Goal: Task Accomplishment & Management: Manage account settings

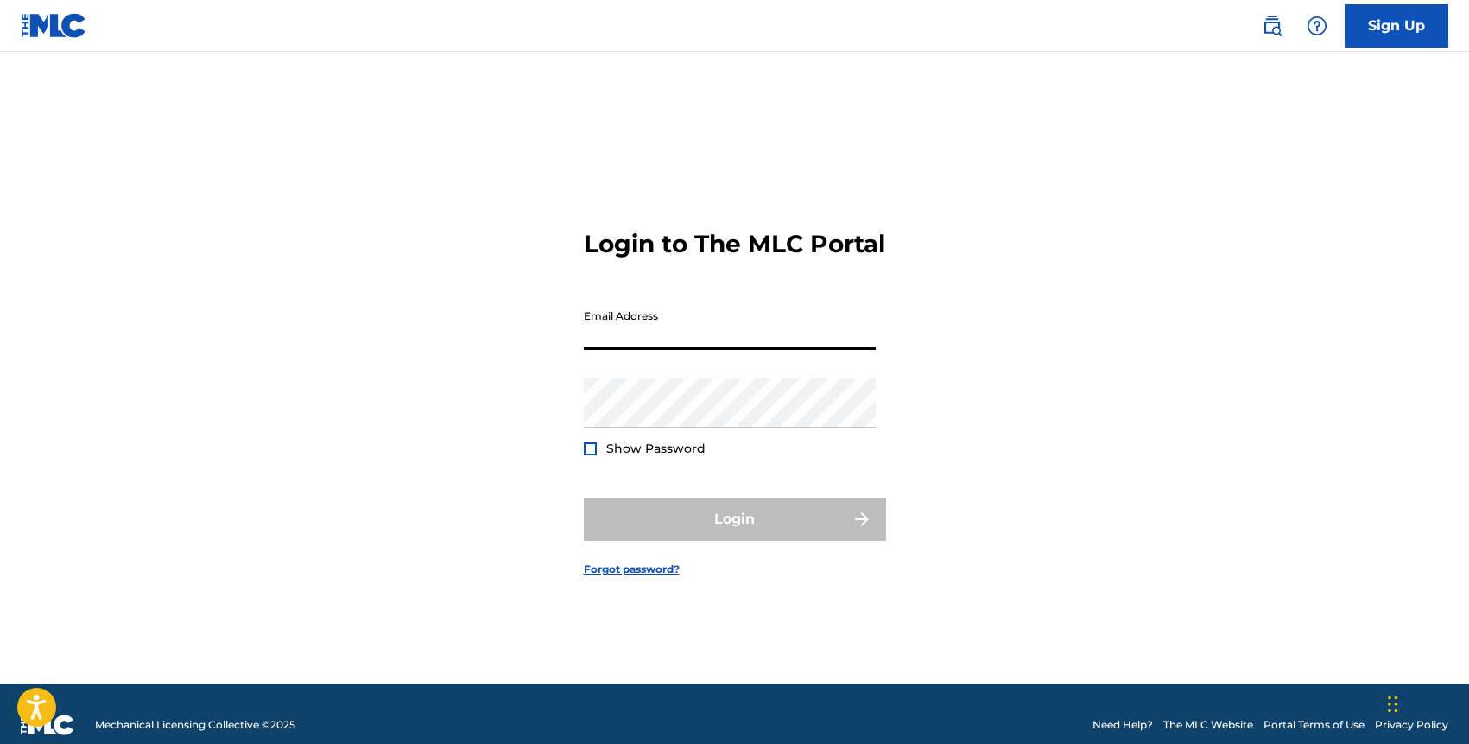
click at [644, 327] on input "Email Address" at bounding box center [730, 325] width 292 height 49
type input "[EMAIL_ADDRESS][DOMAIN_NAME]"
click at [659, 442] on div "Password Show Password" at bounding box center [730, 417] width 292 height 78
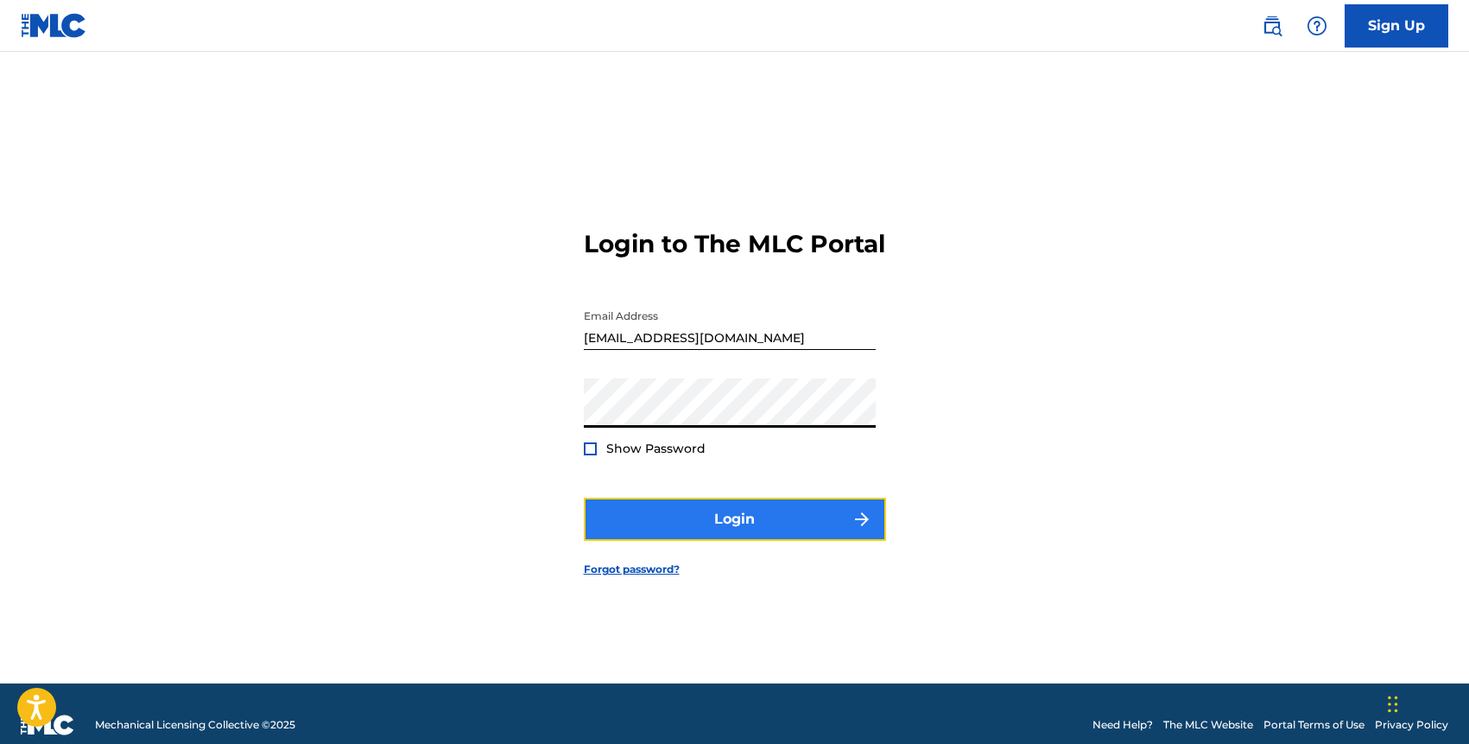
click at [719, 521] on button "Login" at bounding box center [735, 519] width 302 height 43
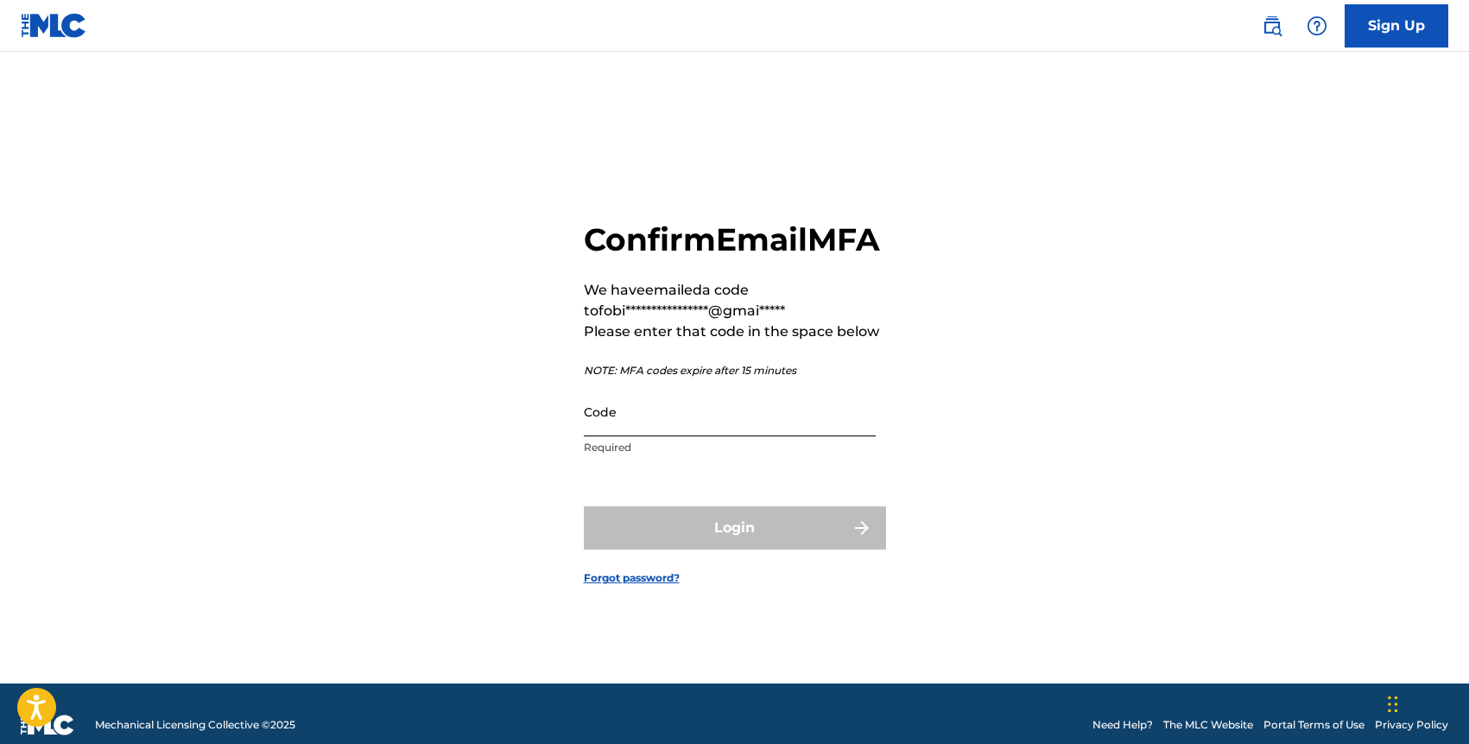
click at [649, 422] on input "Code" at bounding box center [730, 411] width 292 height 49
paste input "980703"
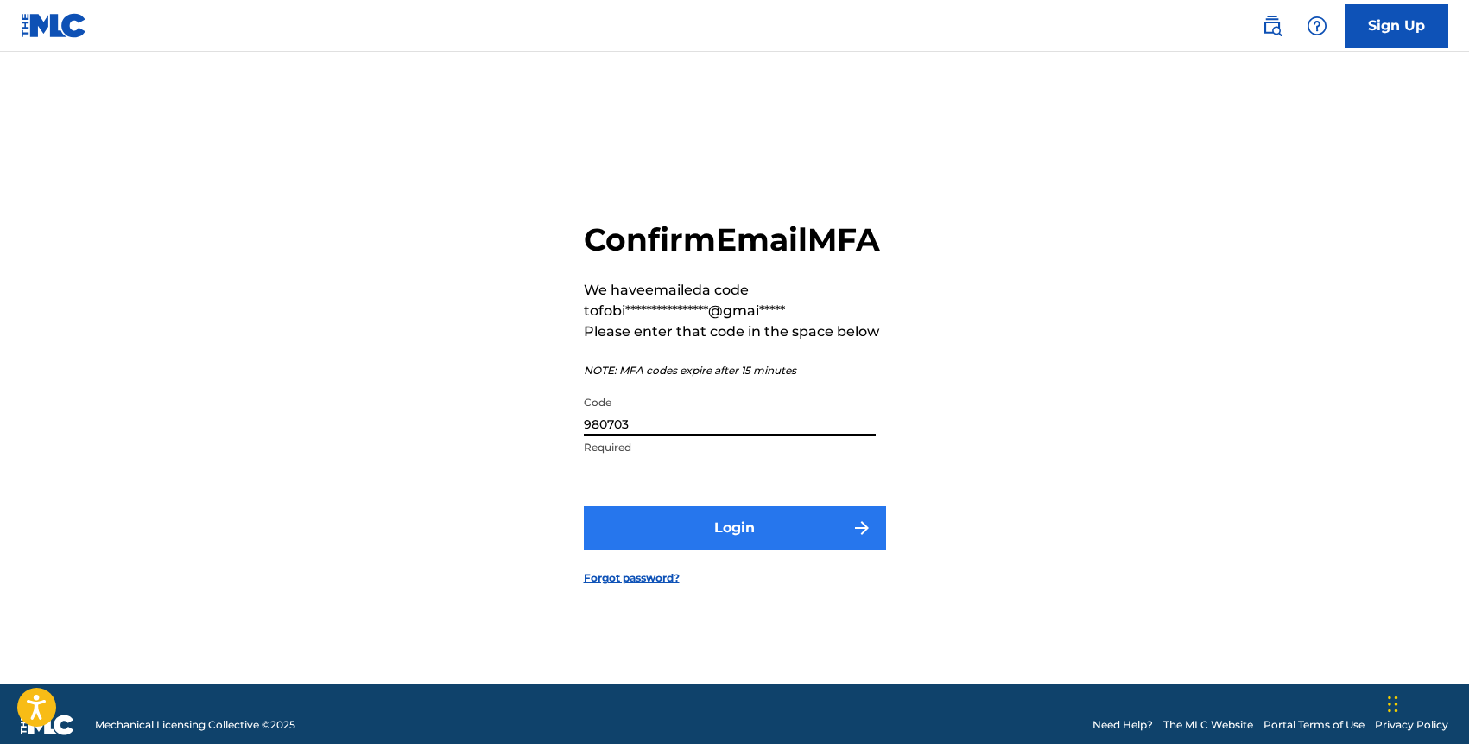
type input "980703"
click at [739, 546] on button "Login" at bounding box center [735, 527] width 302 height 43
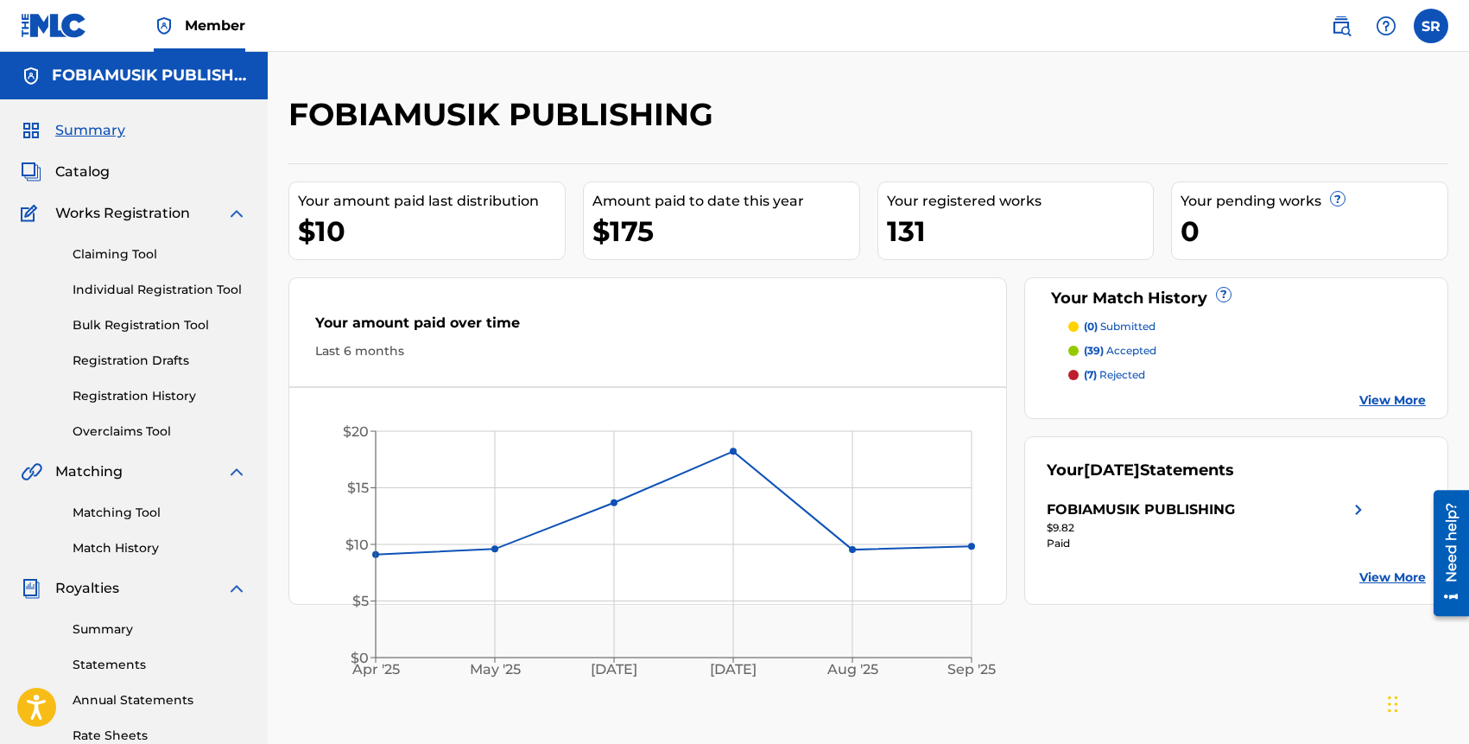
click at [1119, 374] on p "(7) rejected" at bounding box center [1114, 375] width 61 height 16
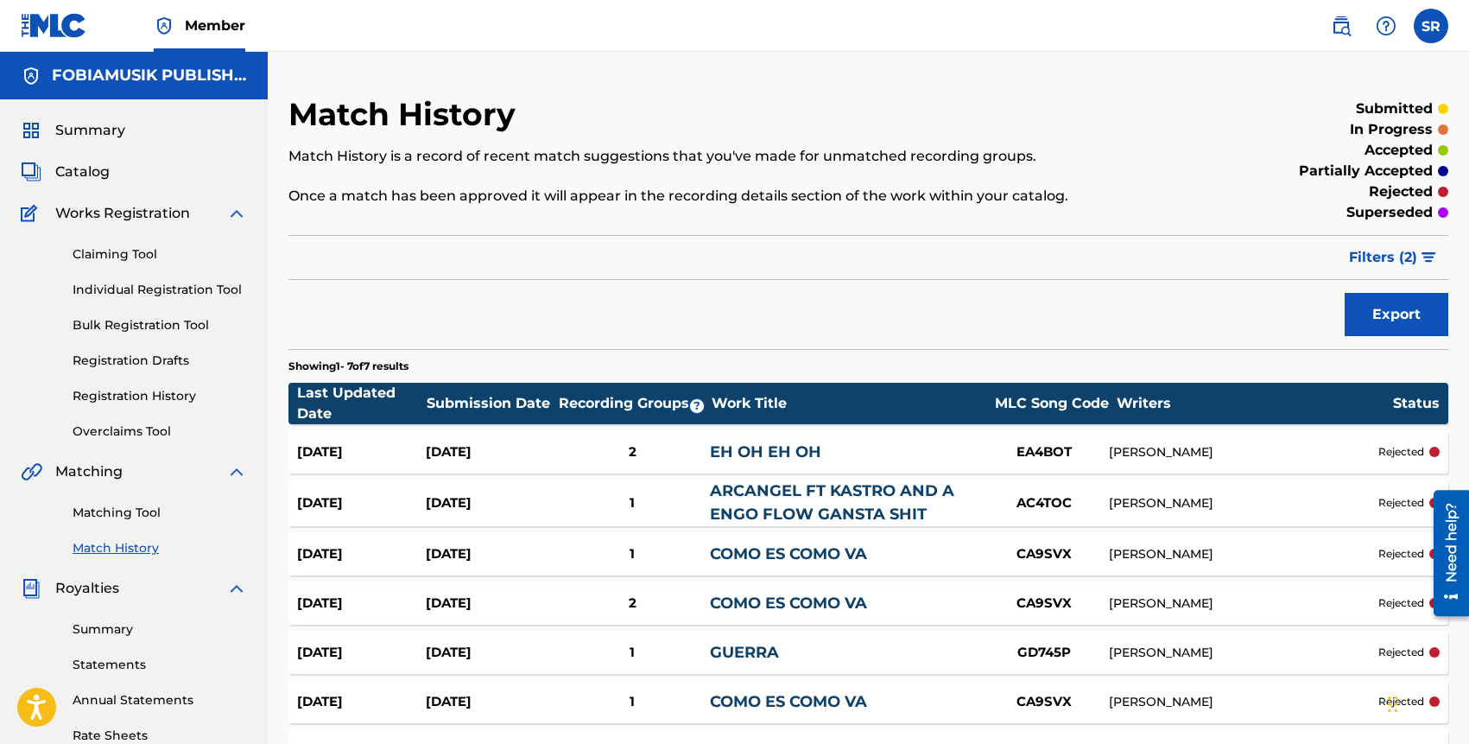
click at [1359, 458] on div "[PERSON_NAME]" at bounding box center [1244, 452] width 270 height 18
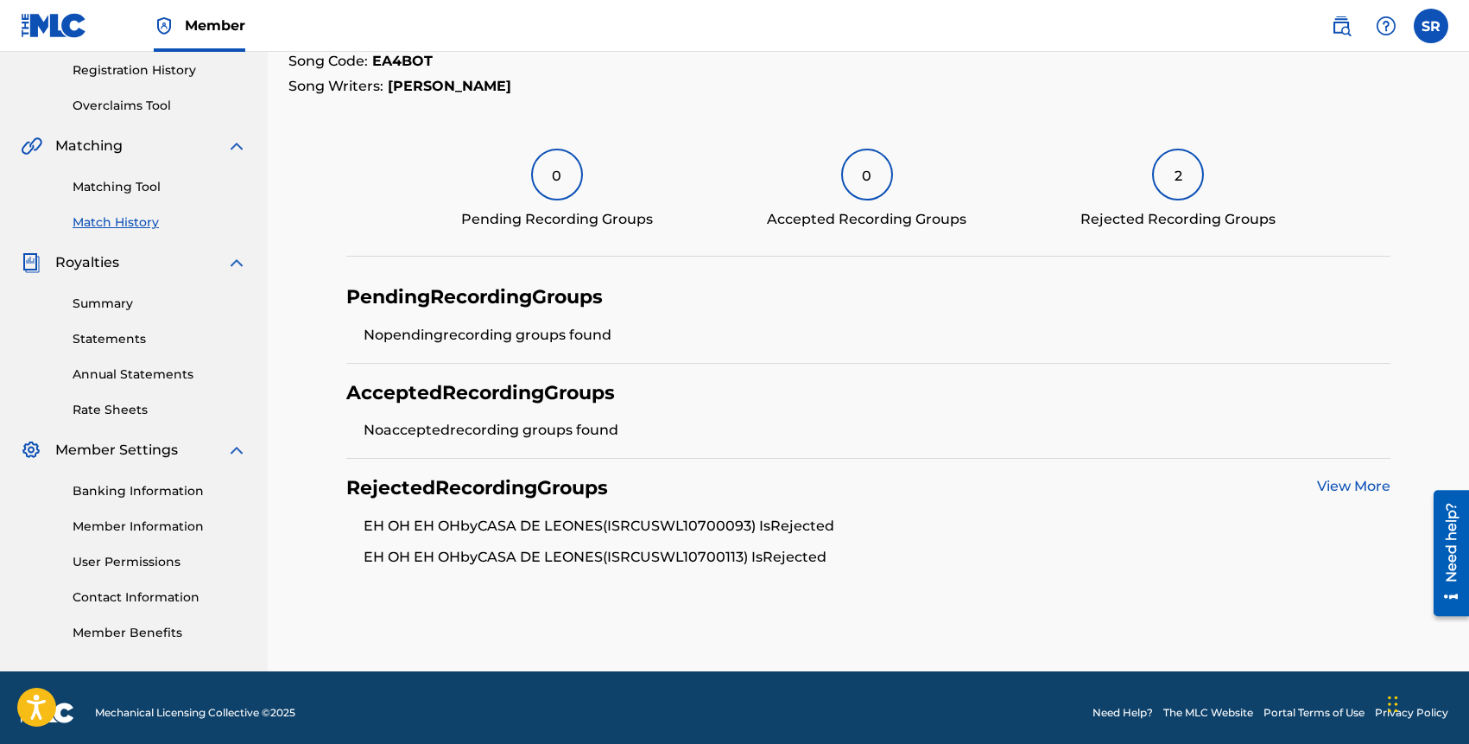
scroll to position [335, 0]
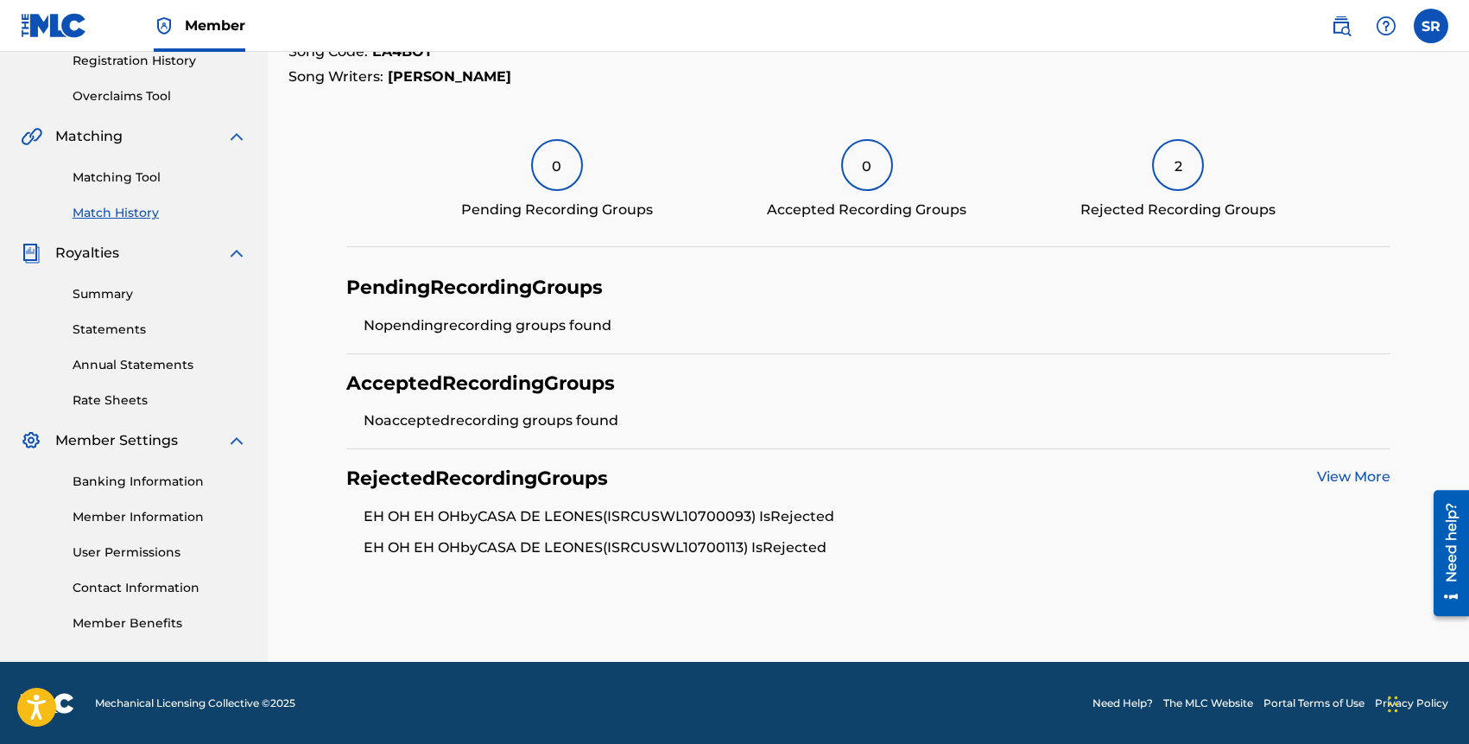
click at [1332, 479] on link "View More" at bounding box center [1353, 476] width 73 height 16
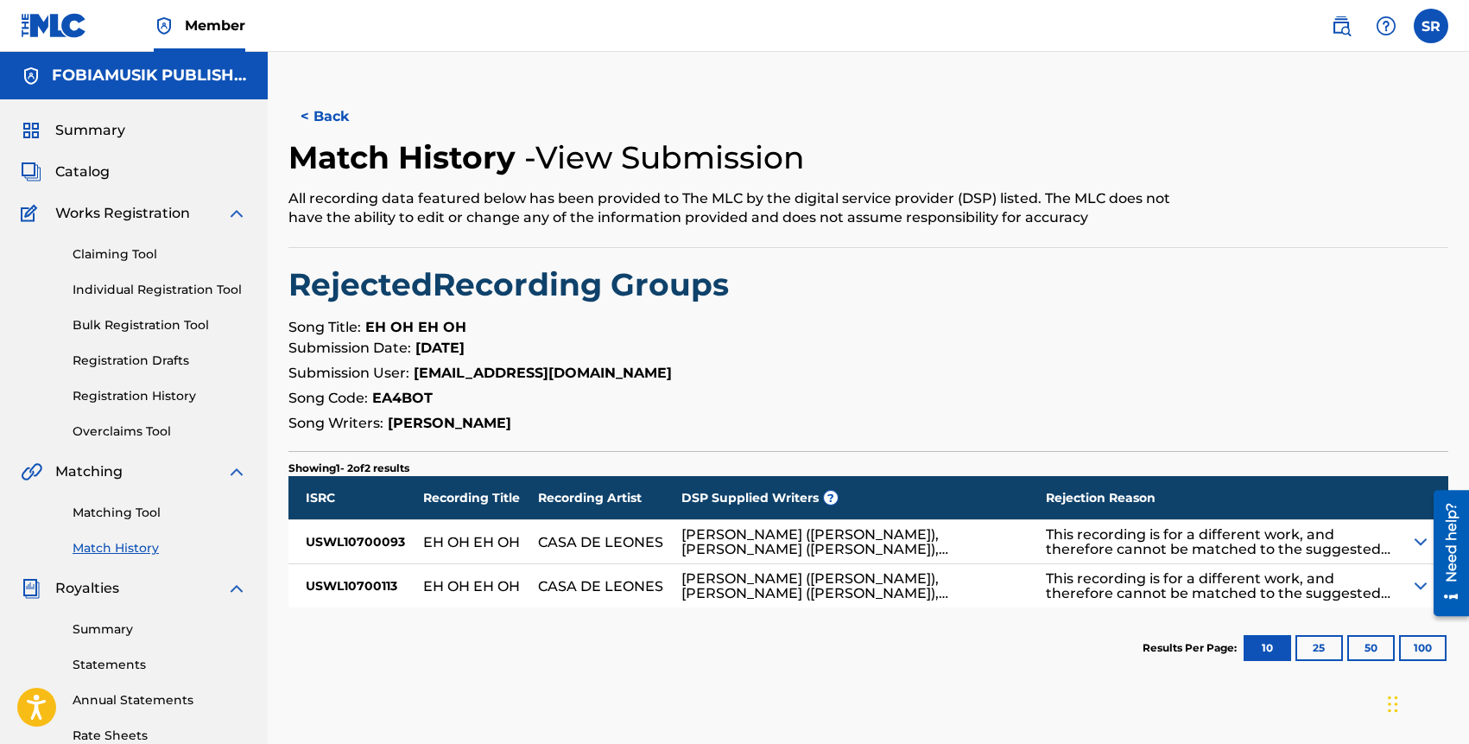
click at [1419, 587] on img at bounding box center [1421, 585] width 21 height 21
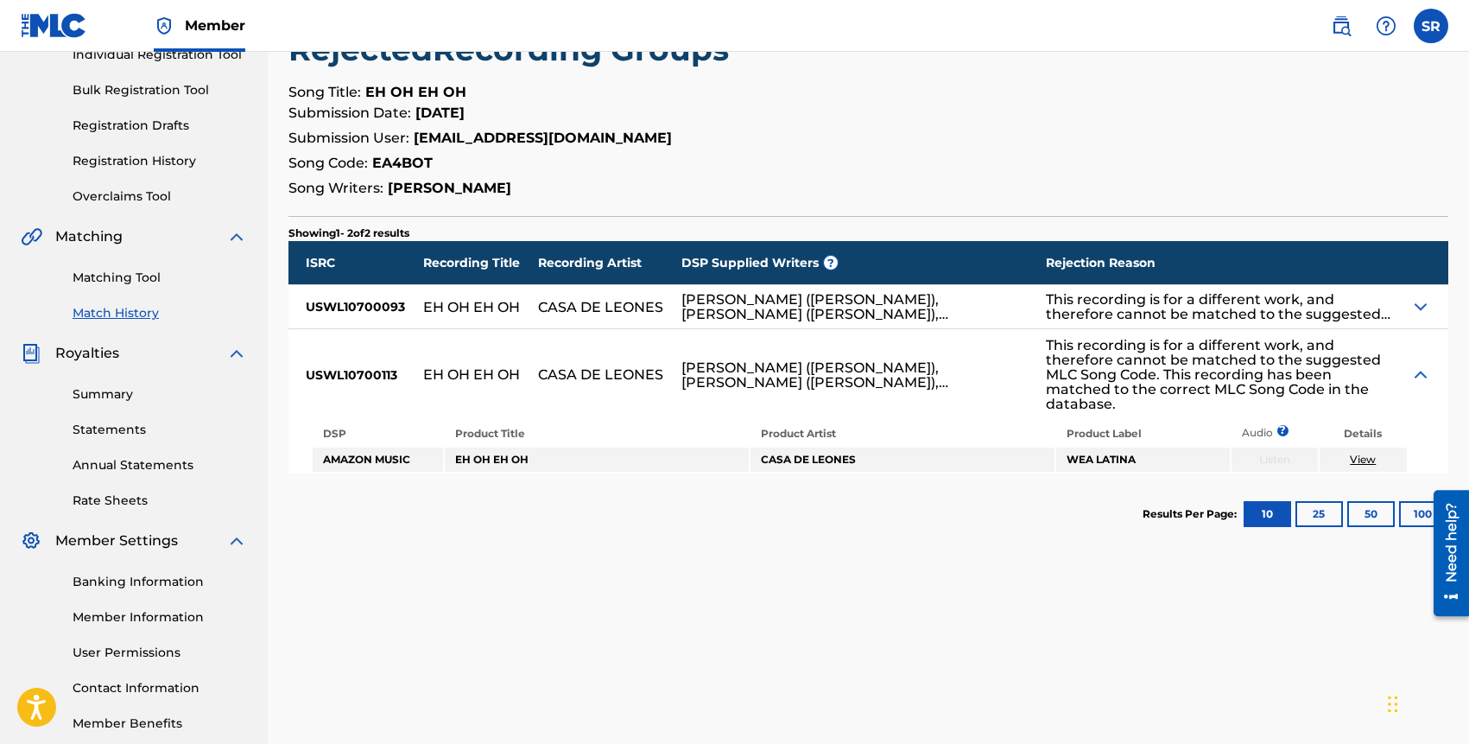
scroll to position [239, 0]
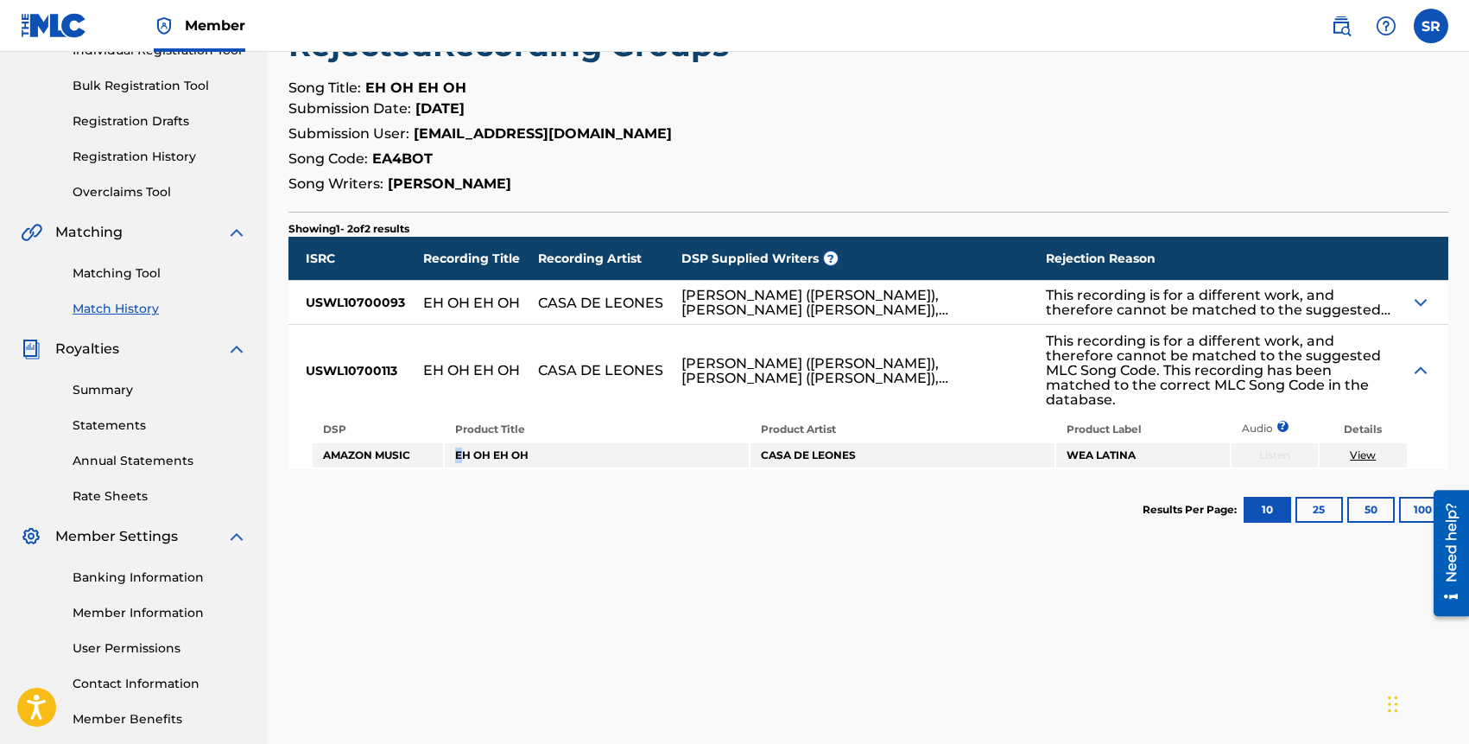
drag, startPoint x: 460, startPoint y: 449, endPoint x: 447, endPoint y: 449, distance: 13.8
click at [447, 449] on td "EH OH EH OH" at bounding box center [597, 455] width 304 height 24
click at [1419, 299] on img at bounding box center [1421, 302] width 21 height 21
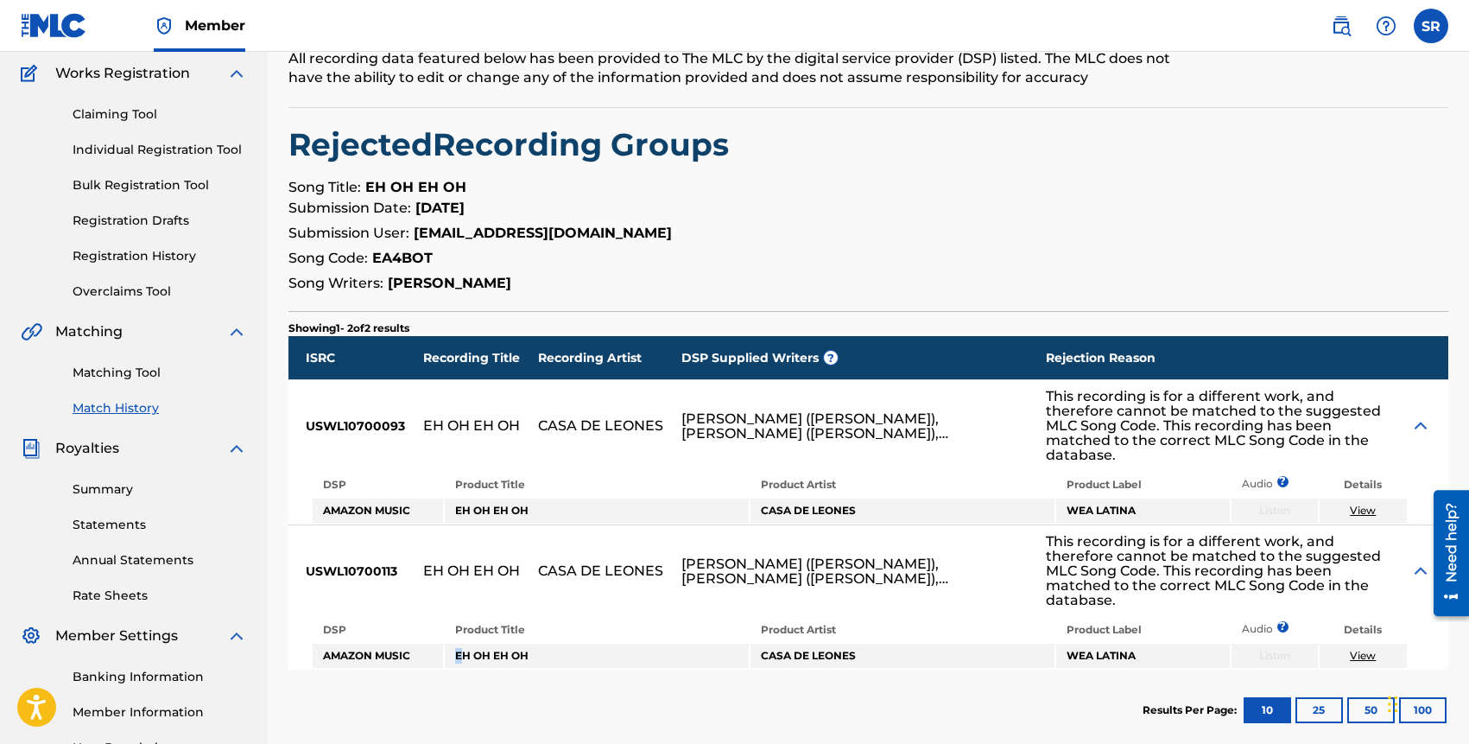
scroll to position [0, 0]
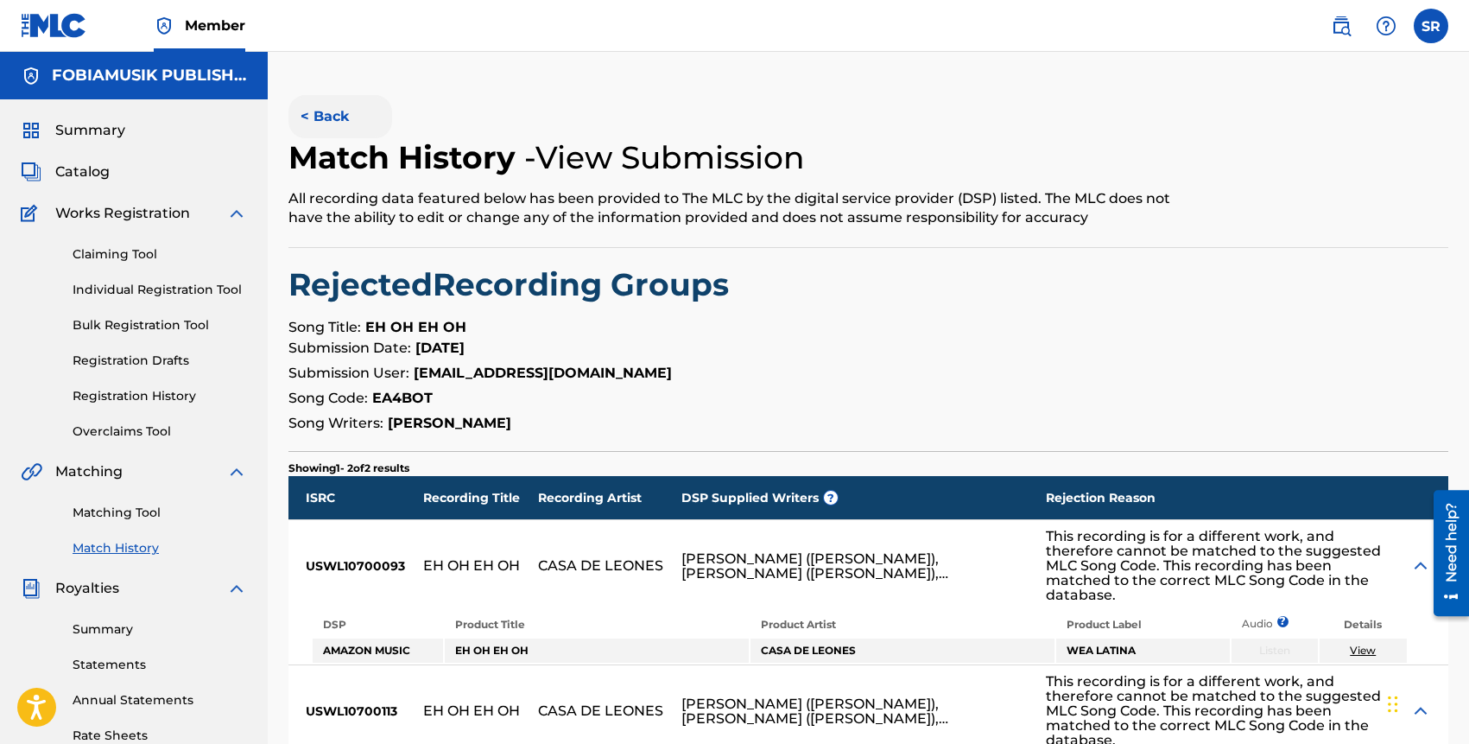
click at [345, 113] on button "< Back" at bounding box center [341, 116] width 104 height 43
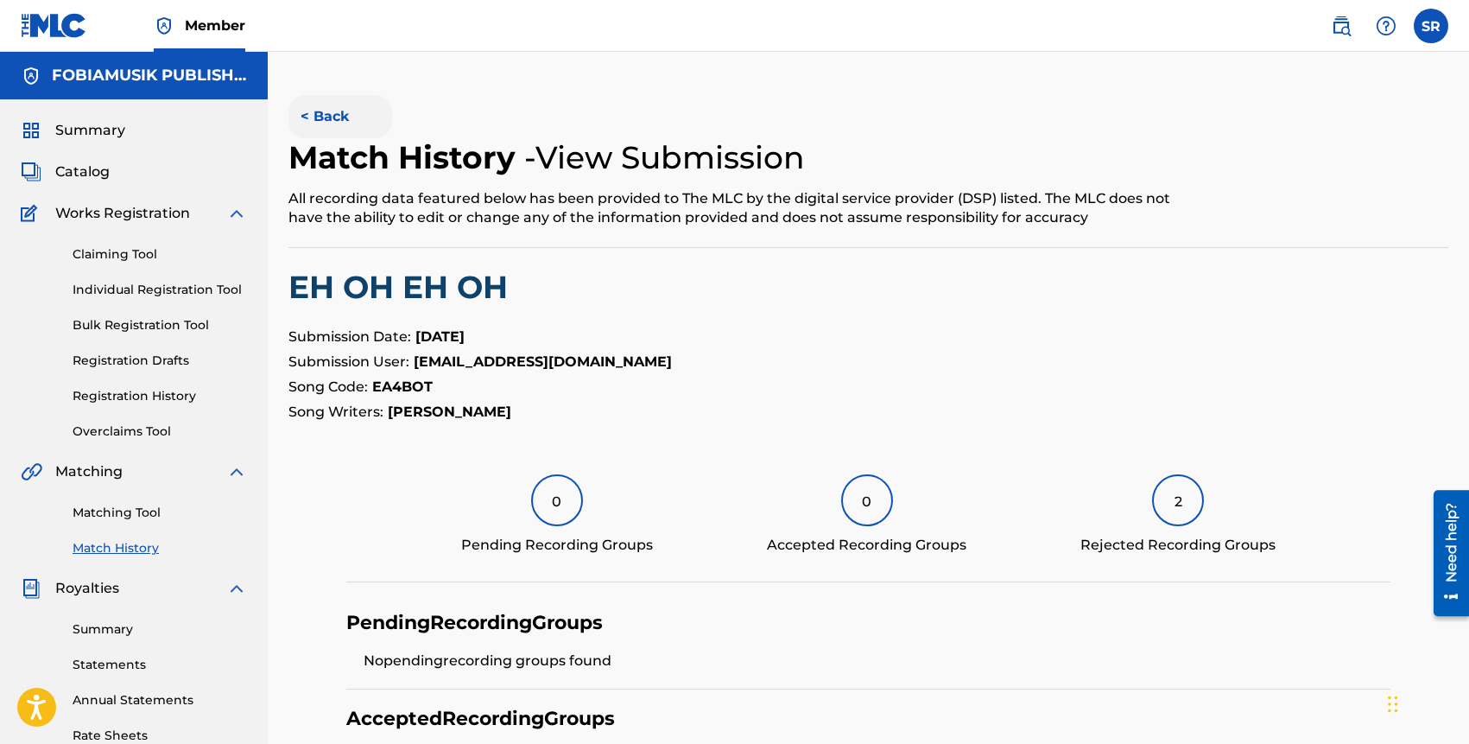
click at [343, 119] on button "< Back" at bounding box center [341, 116] width 104 height 43
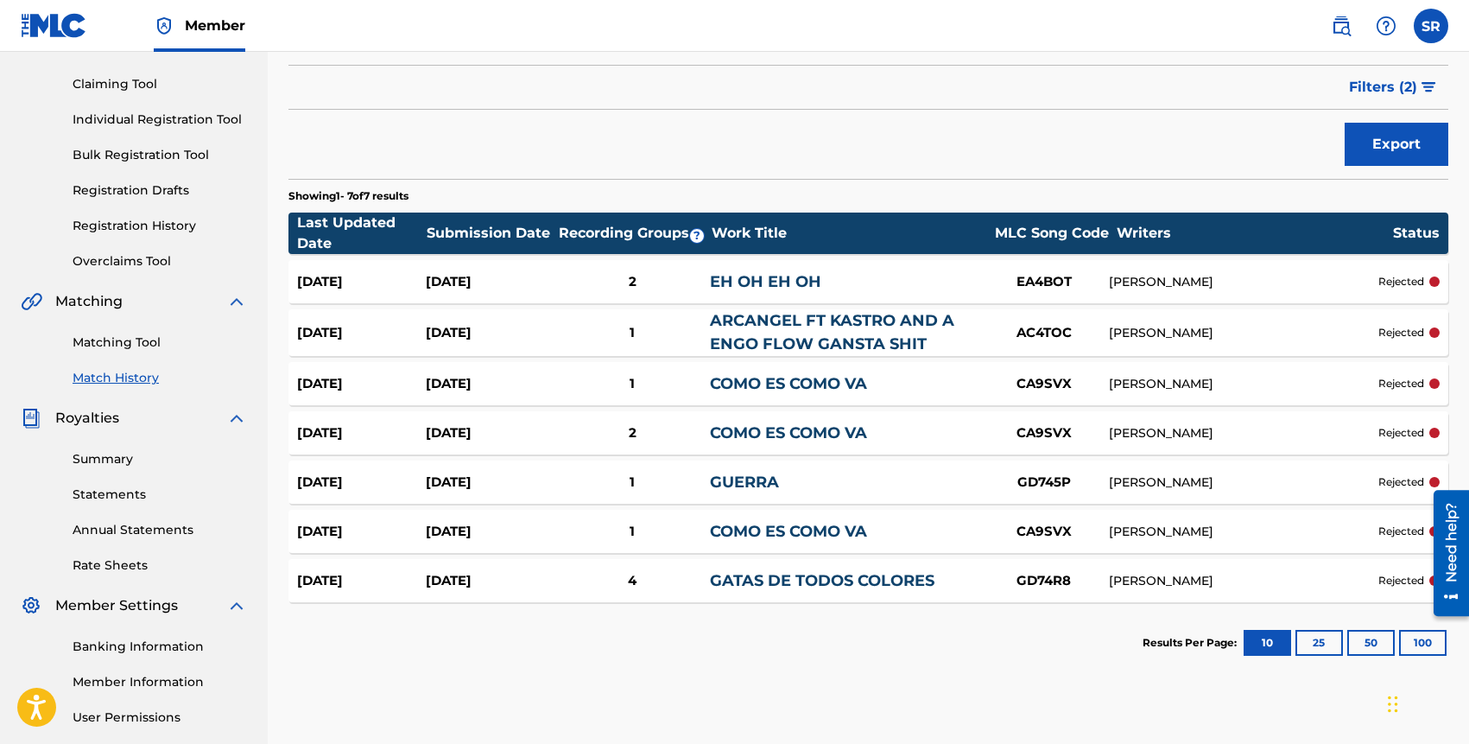
scroll to position [180, 0]
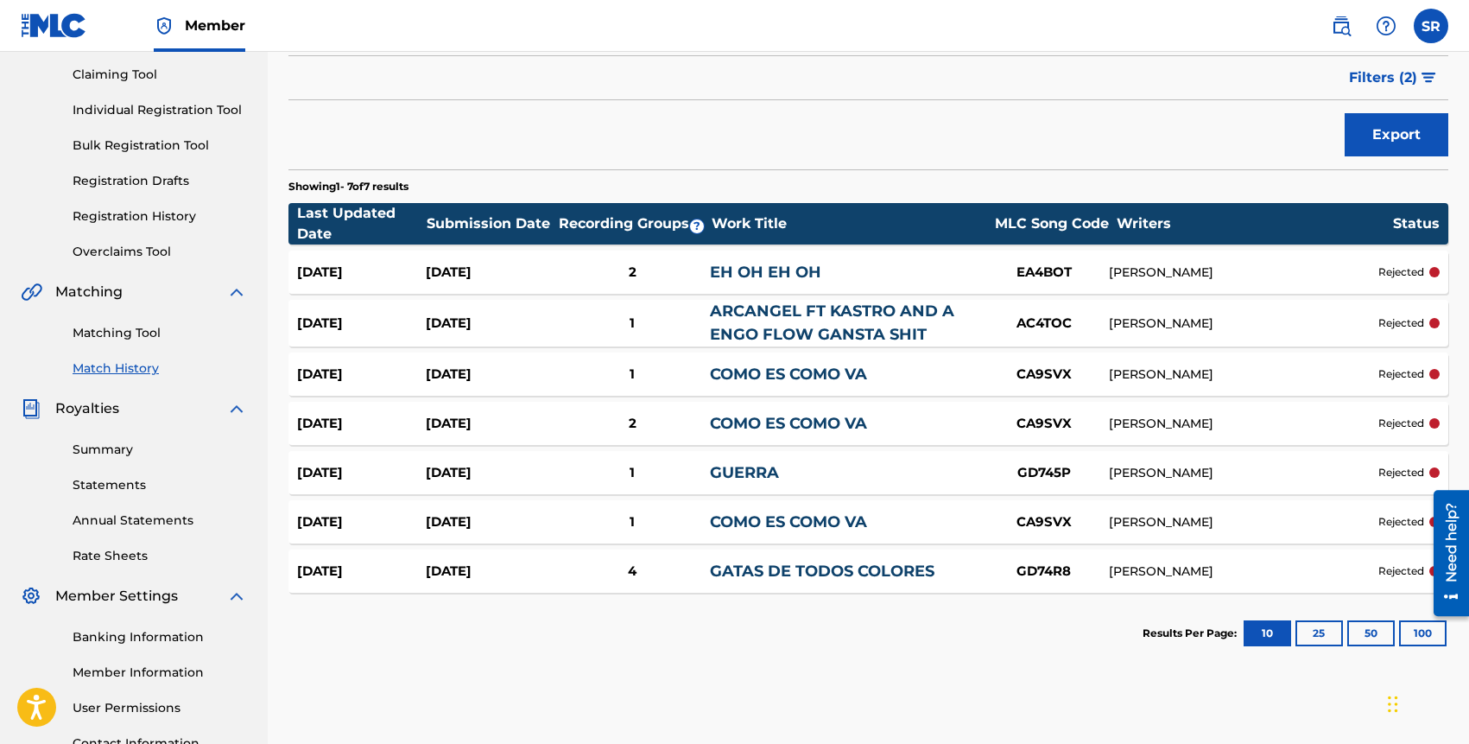
click at [1193, 359] on div "[DATE] [DATE] 1 COMO ES COMO VA CA9SVX [PERSON_NAME] rejected" at bounding box center [869, 373] width 1160 height 43
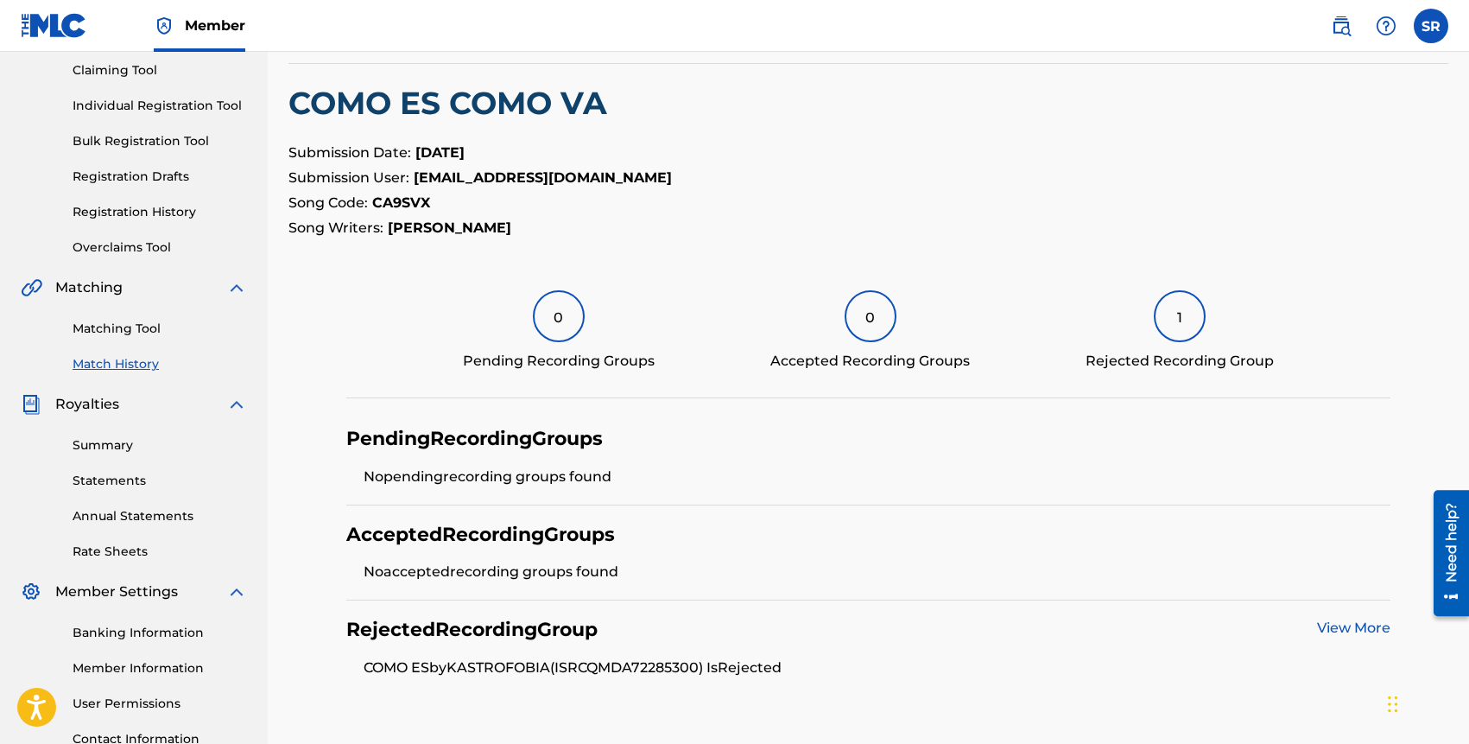
scroll to position [327, 0]
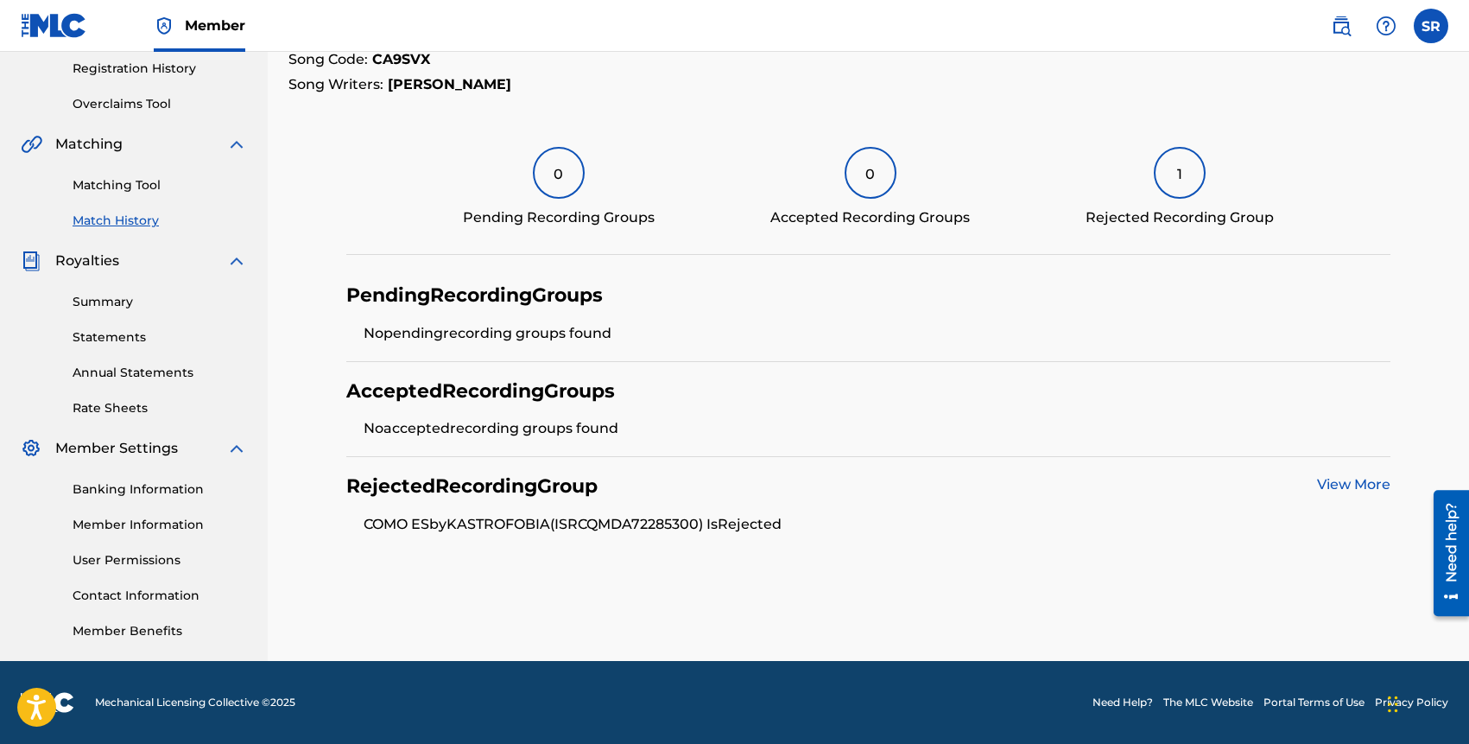
click at [1353, 476] on link "View More" at bounding box center [1353, 484] width 73 height 16
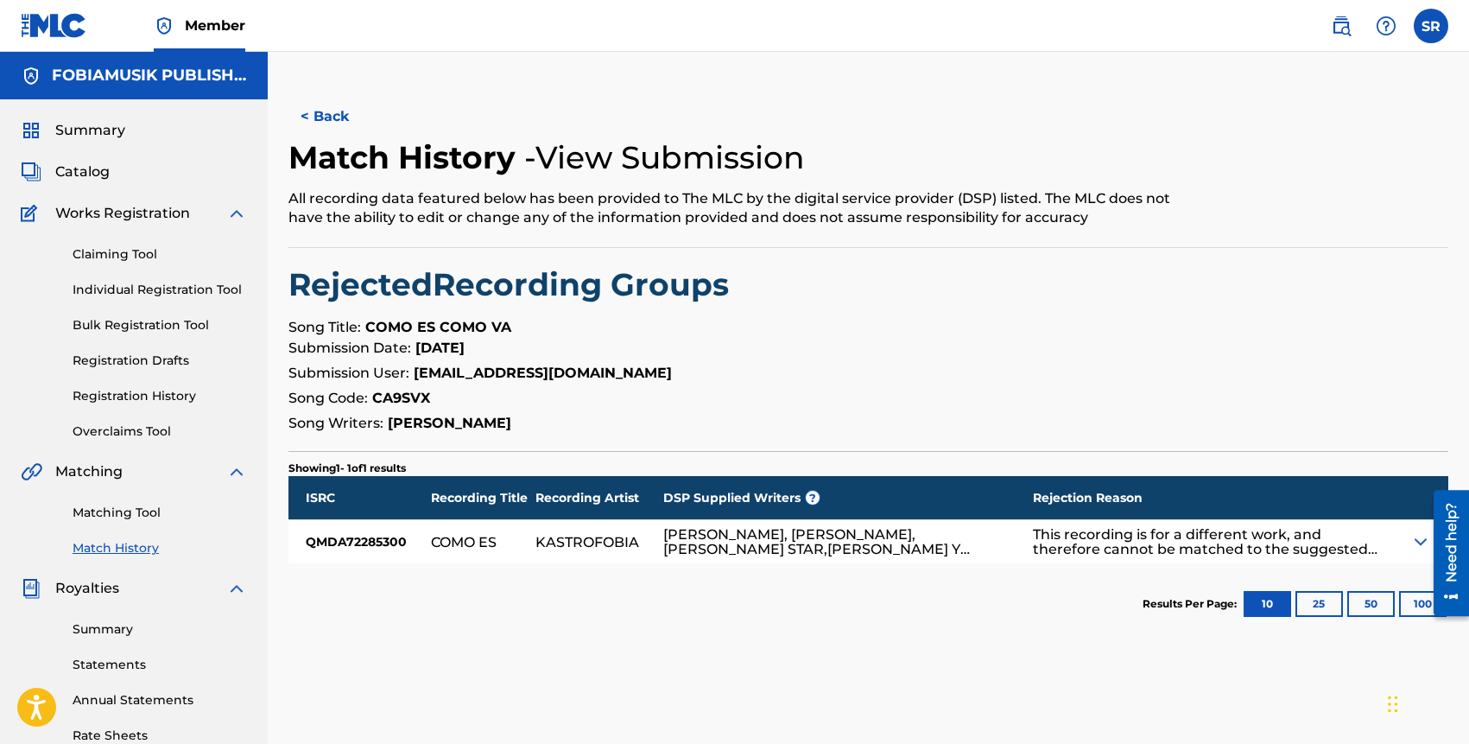
click at [1421, 536] on div at bounding box center [1445, 552] width 48 height 139
click at [1421, 538] on iframe at bounding box center [1445, 552] width 48 height 139
click at [1418, 543] on img at bounding box center [1421, 541] width 21 height 21
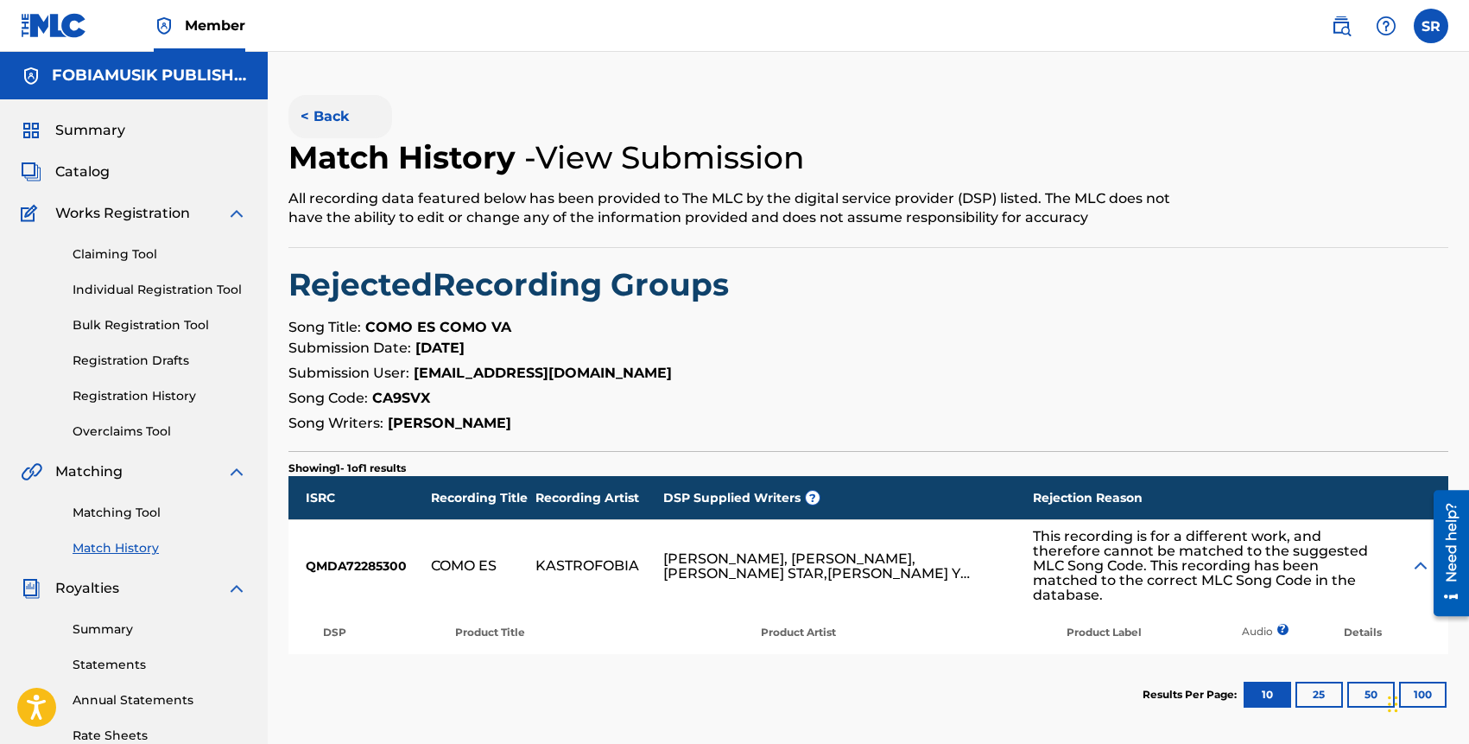
click at [329, 119] on button "< Back" at bounding box center [341, 116] width 104 height 43
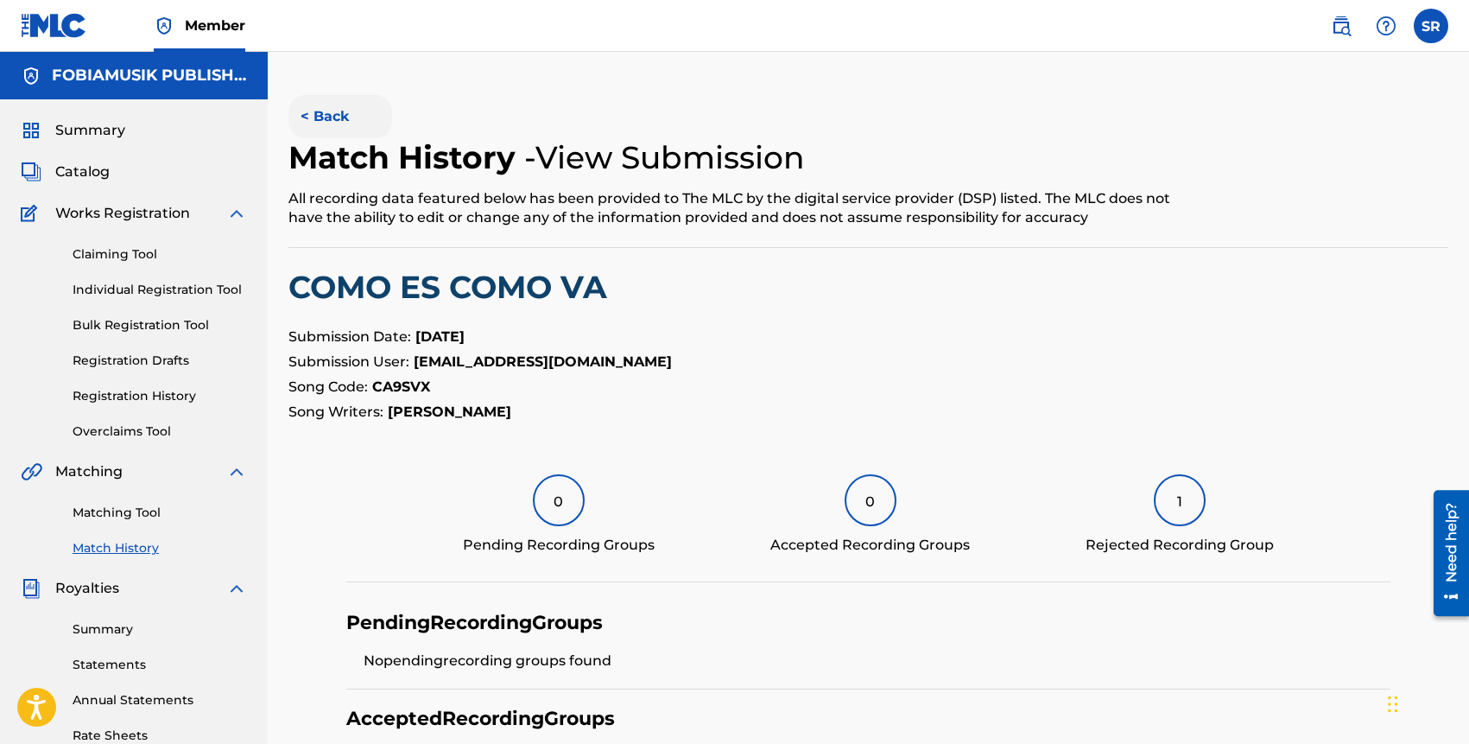
click at [326, 117] on button "< Back" at bounding box center [341, 116] width 104 height 43
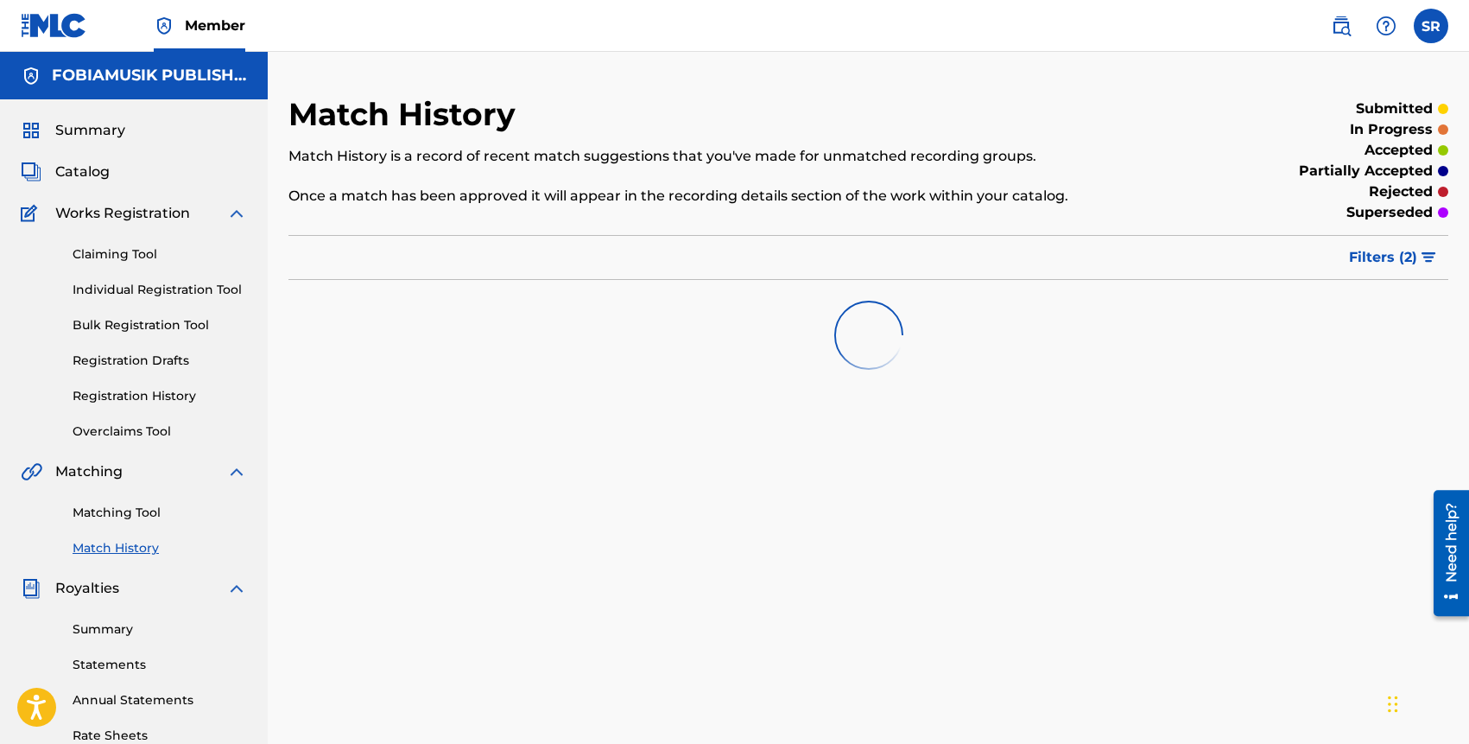
scroll to position [180, 0]
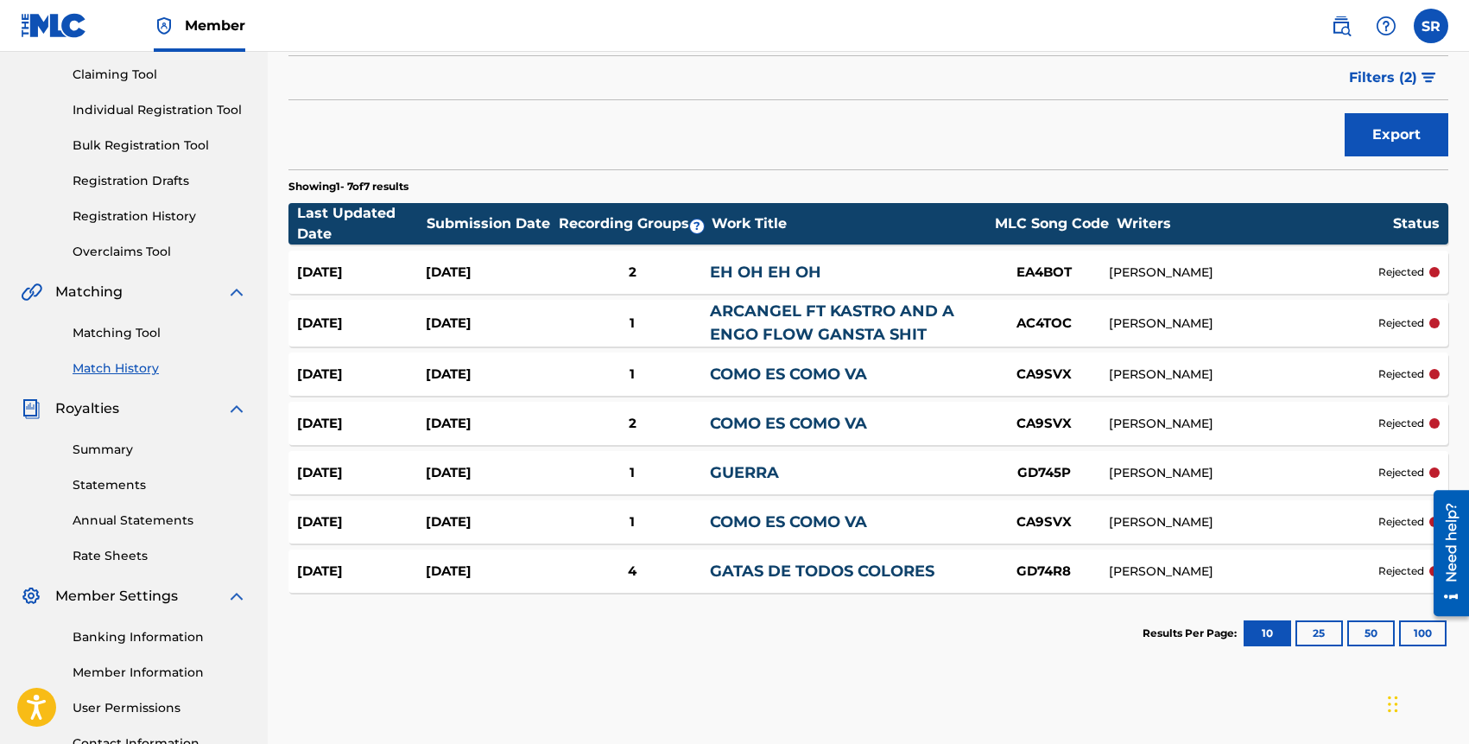
click at [1086, 324] on div "AC4TOC" at bounding box center [1045, 324] width 130 height 20
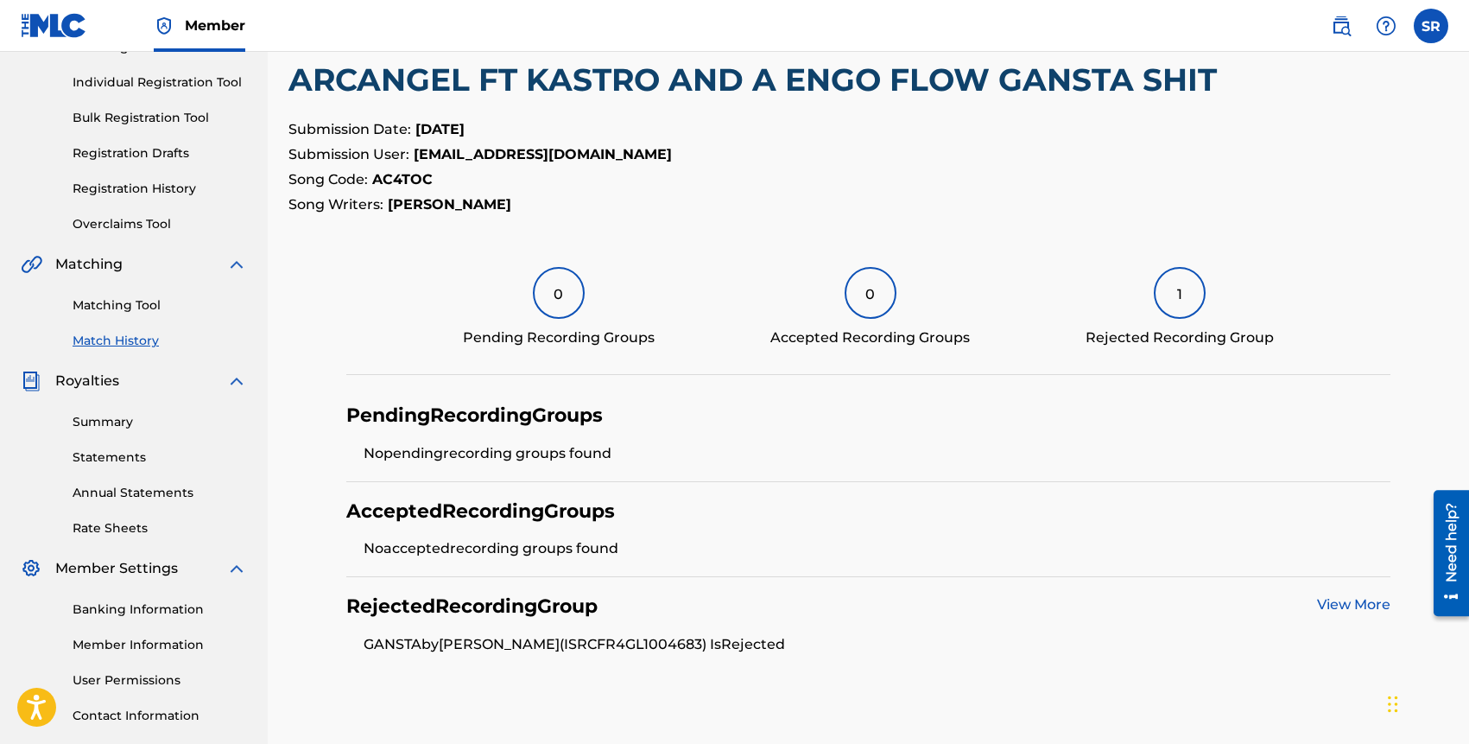
scroll to position [327, 0]
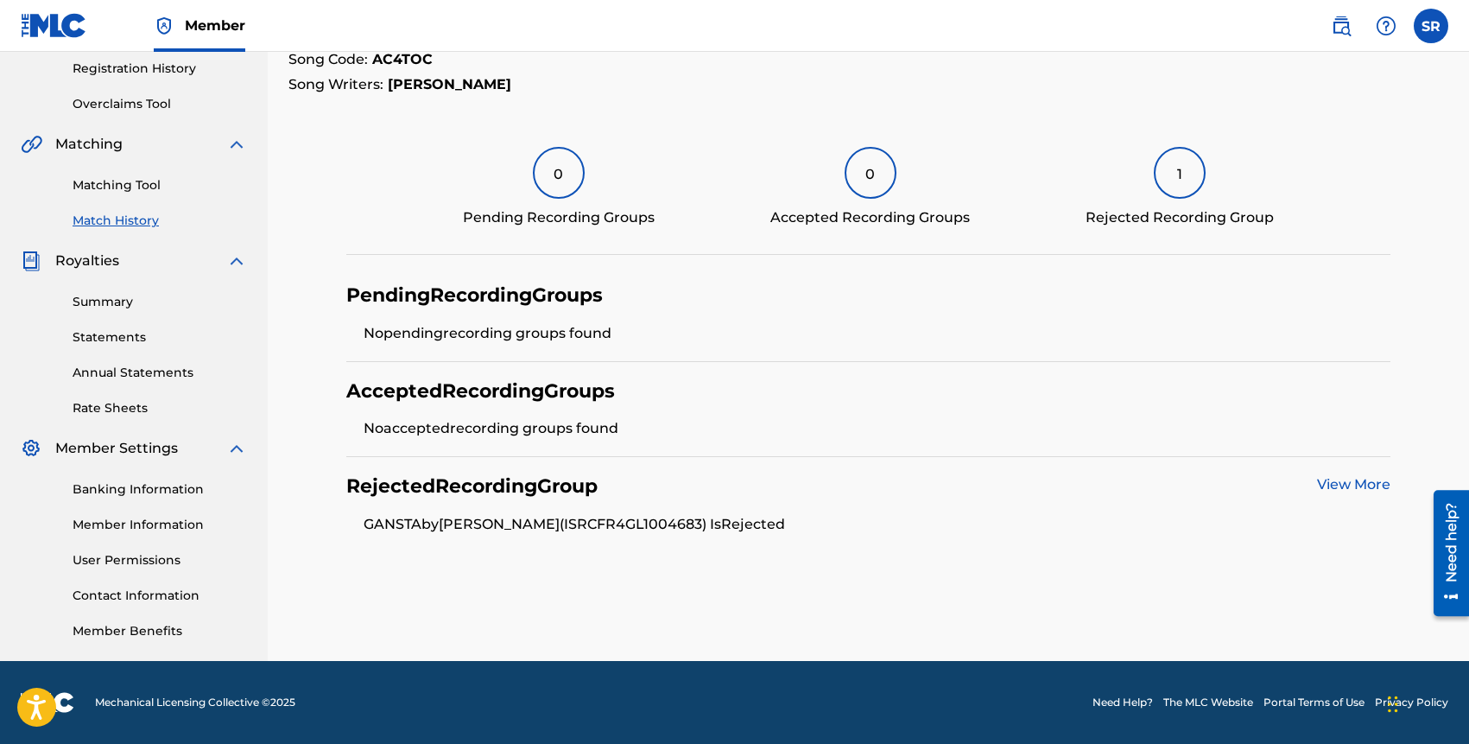
click at [1348, 491] on link "View More" at bounding box center [1353, 484] width 73 height 16
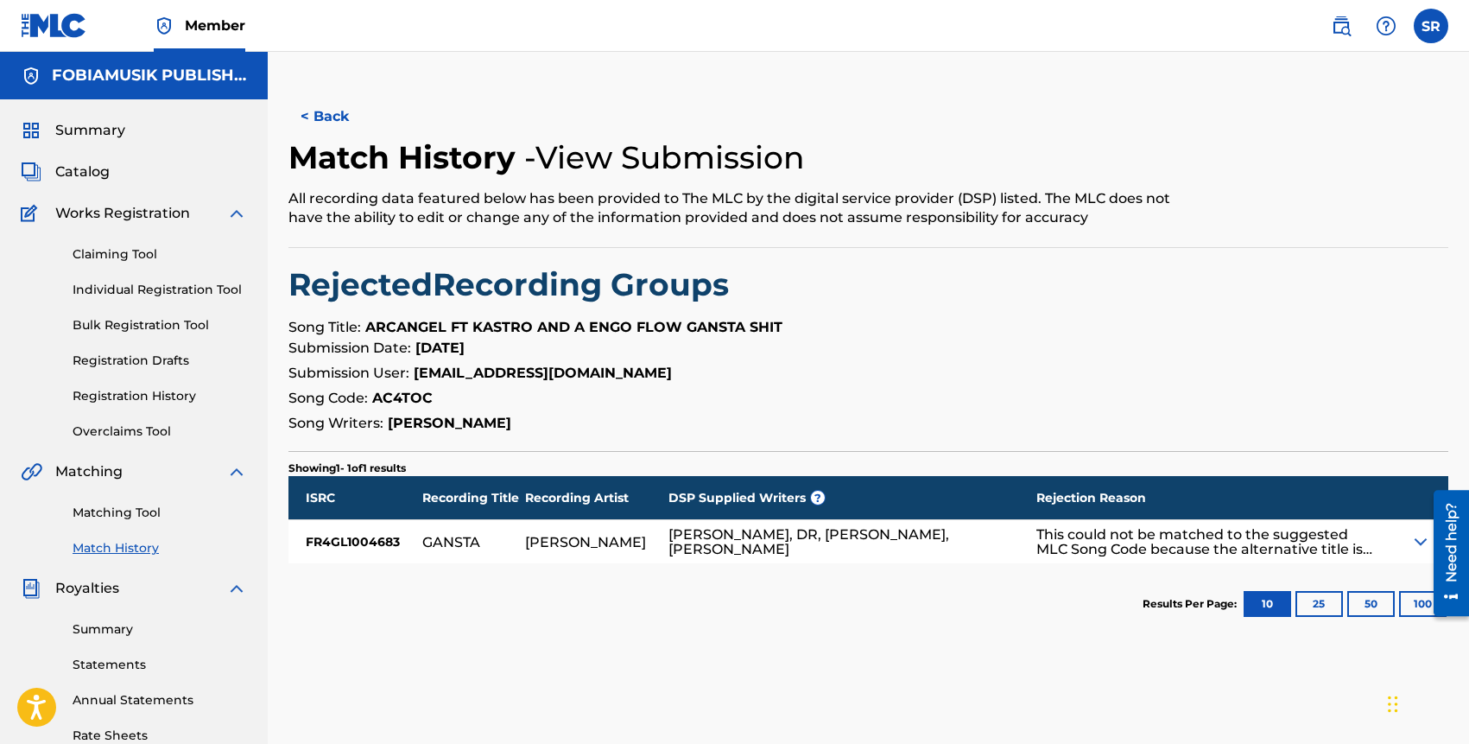
click at [1421, 545] on iframe at bounding box center [1445, 552] width 48 height 139
click at [1416, 538] on img at bounding box center [1421, 541] width 21 height 21
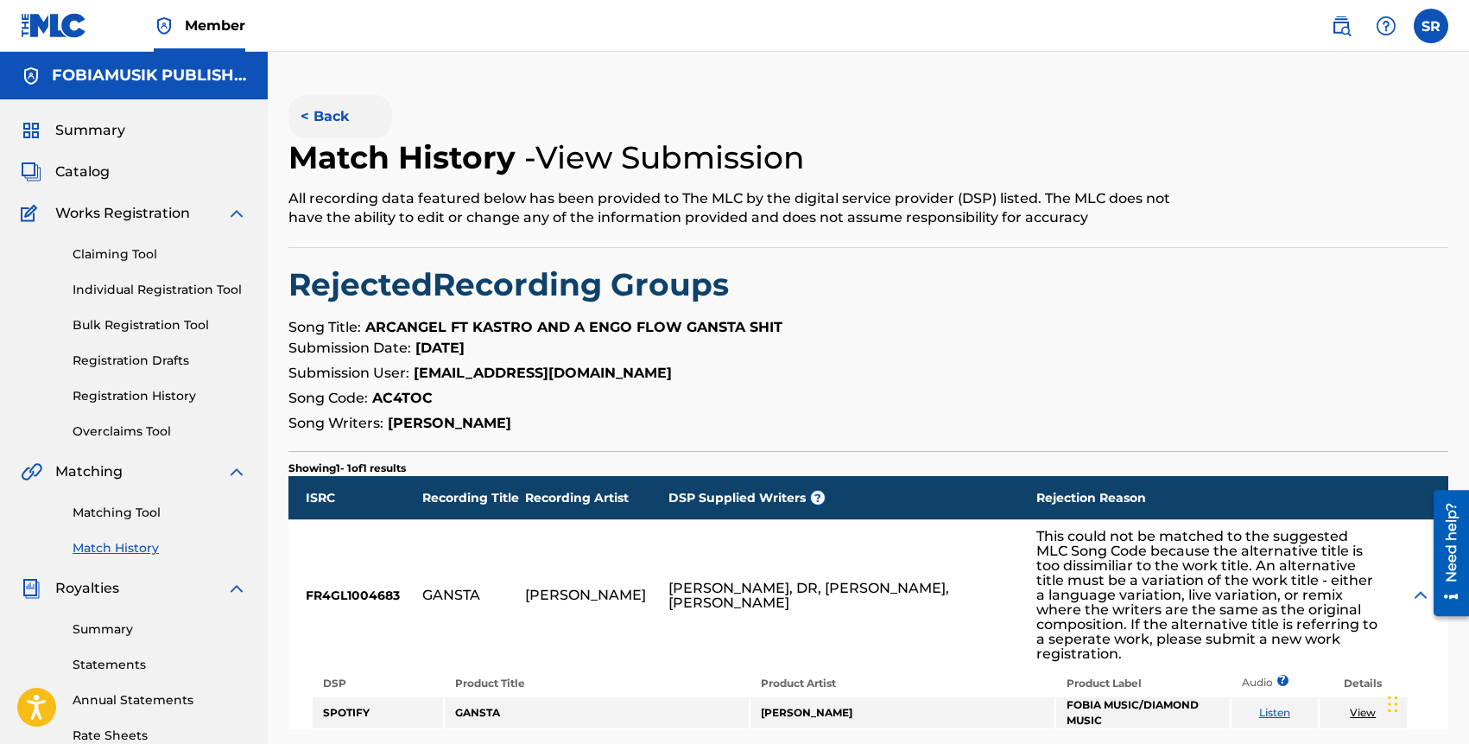
click at [332, 117] on button "< Back" at bounding box center [341, 116] width 104 height 43
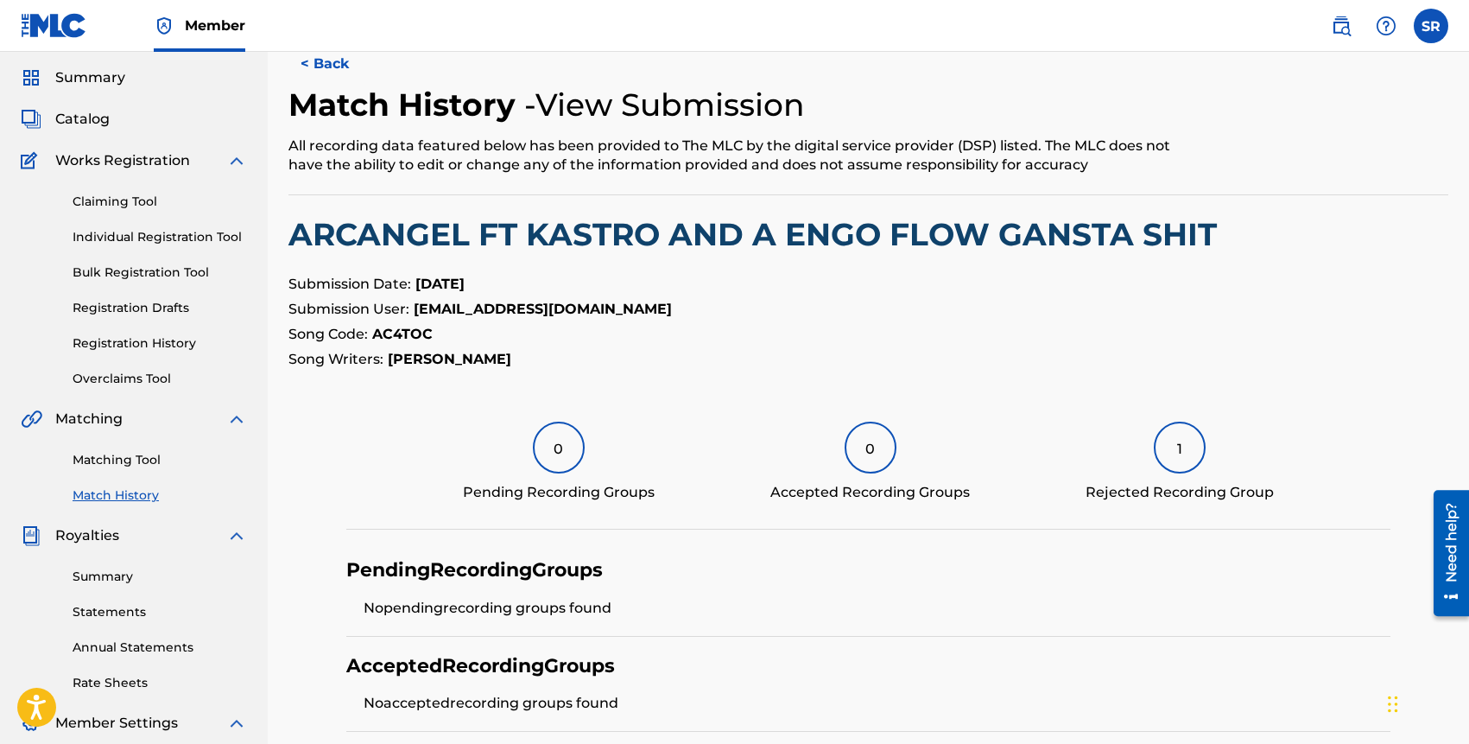
scroll to position [35, 0]
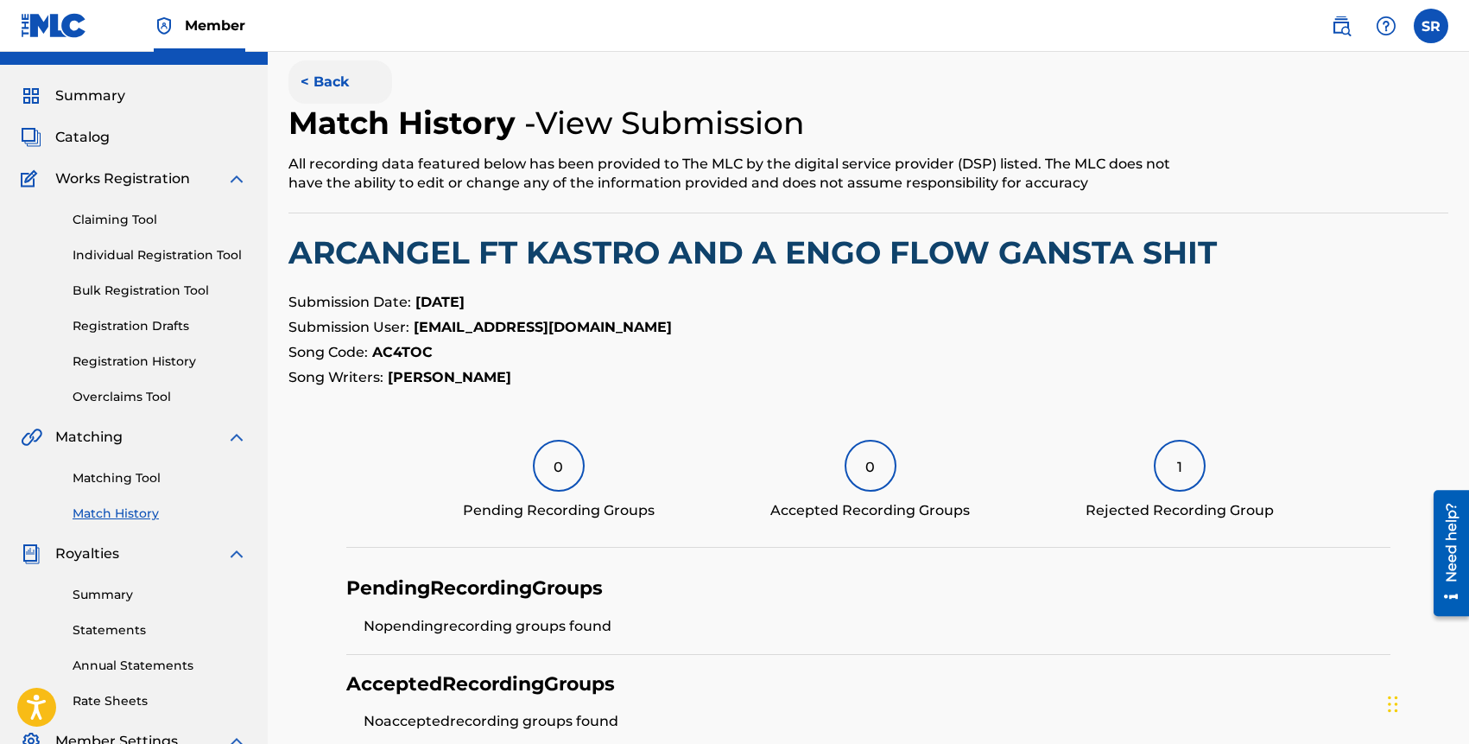
click at [320, 78] on button "< Back" at bounding box center [341, 81] width 104 height 43
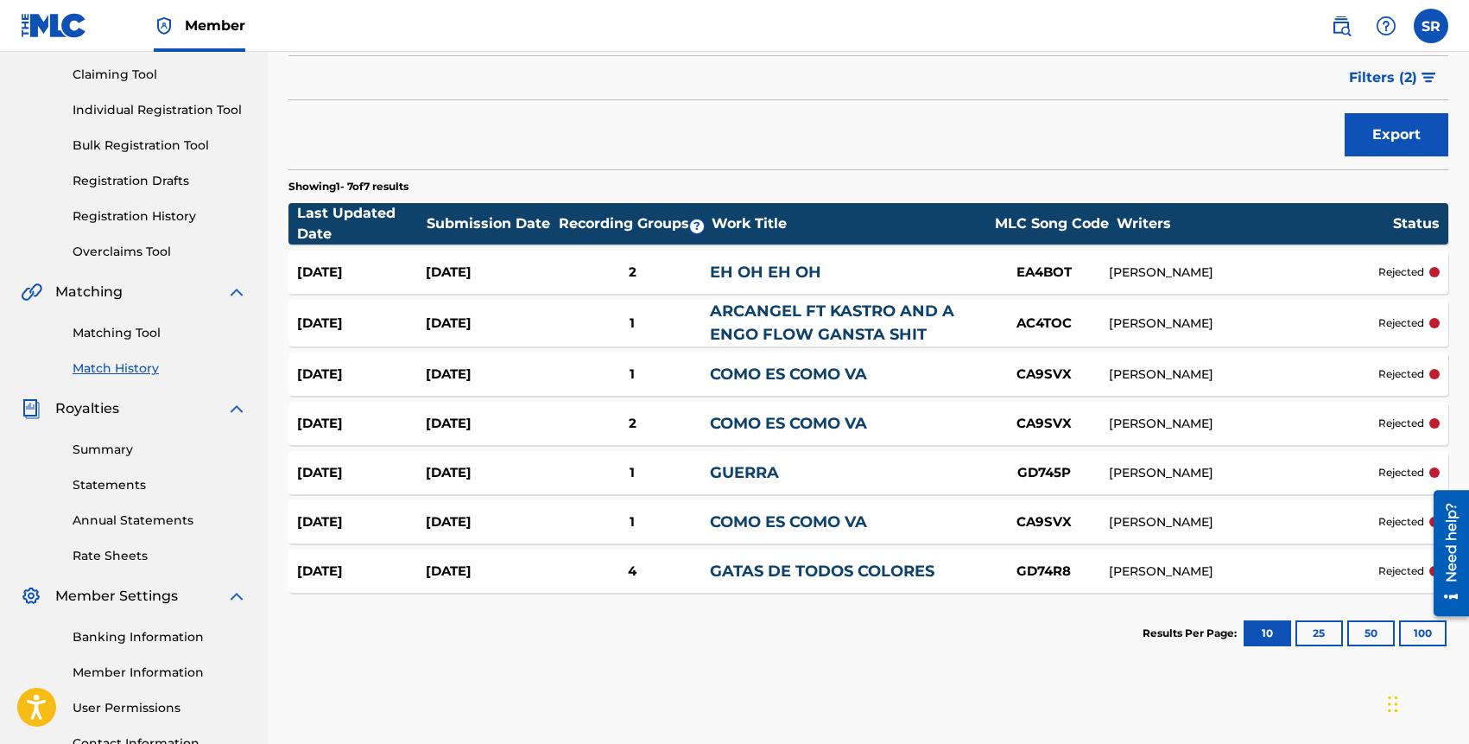
click at [1135, 563] on div "[PERSON_NAME]" at bounding box center [1244, 571] width 270 height 18
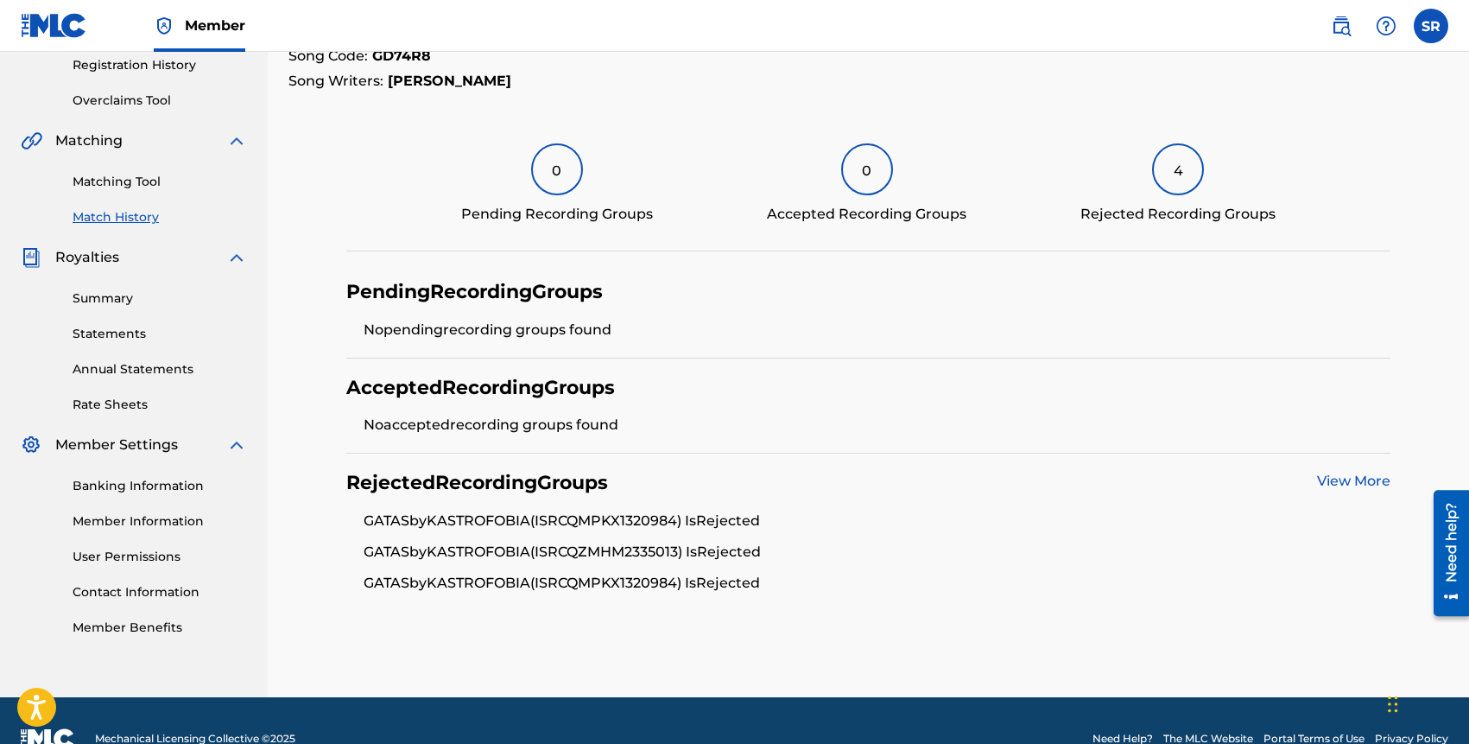
scroll to position [366, 0]
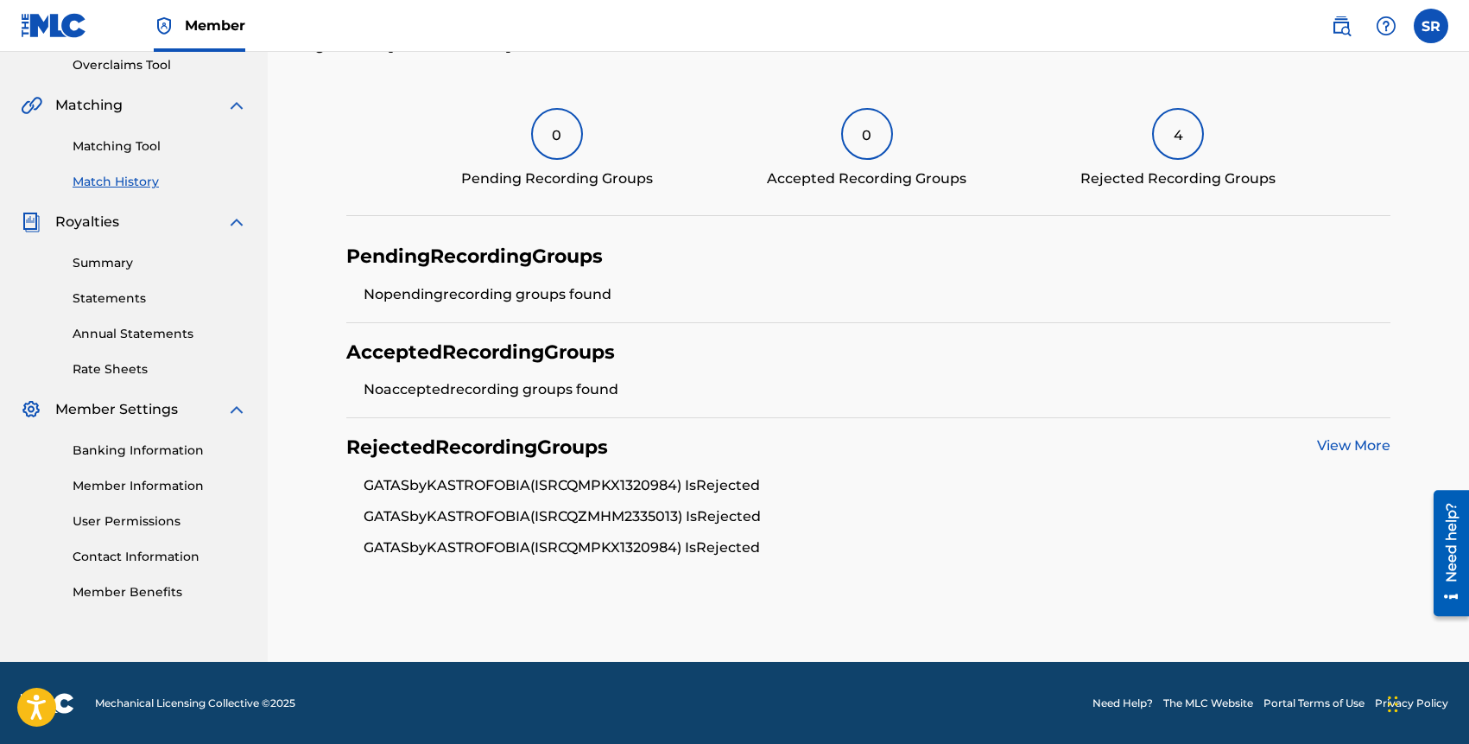
click at [1328, 441] on link "View More" at bounding box center [1353, 445] width 73 height 16
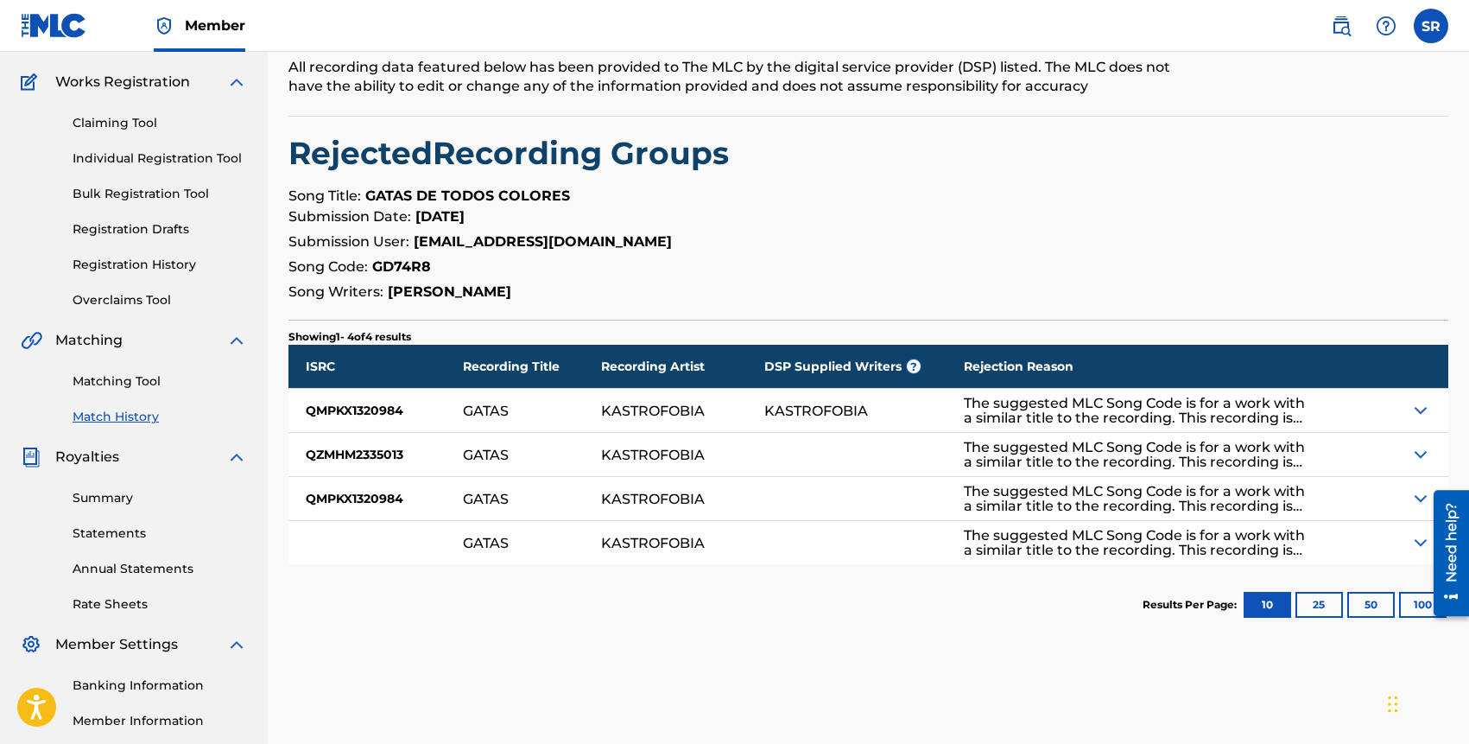
scroll to position [132, 0]
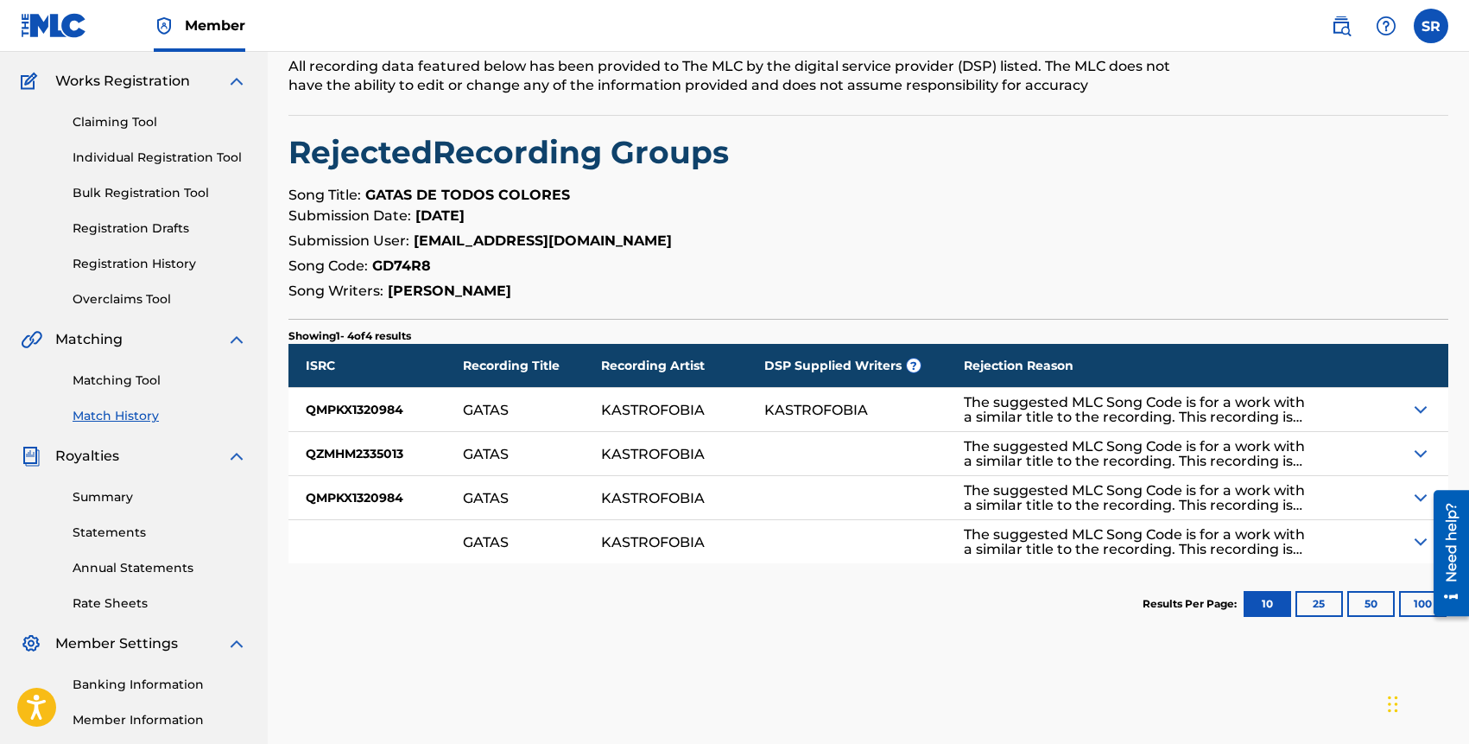
click at [1421, 411] on img at bounding box center [1421, 409] width 21 height 21
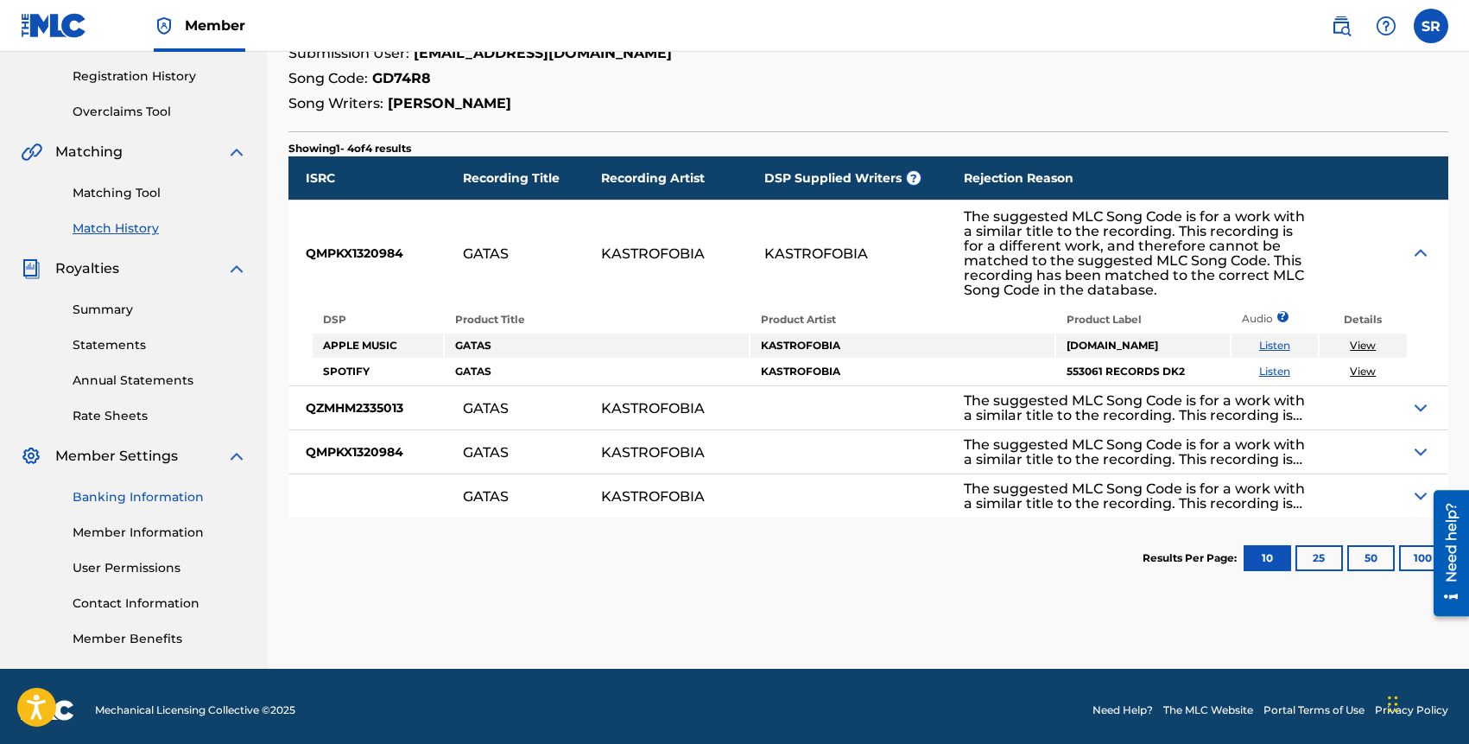
scroll to position [327, 0]
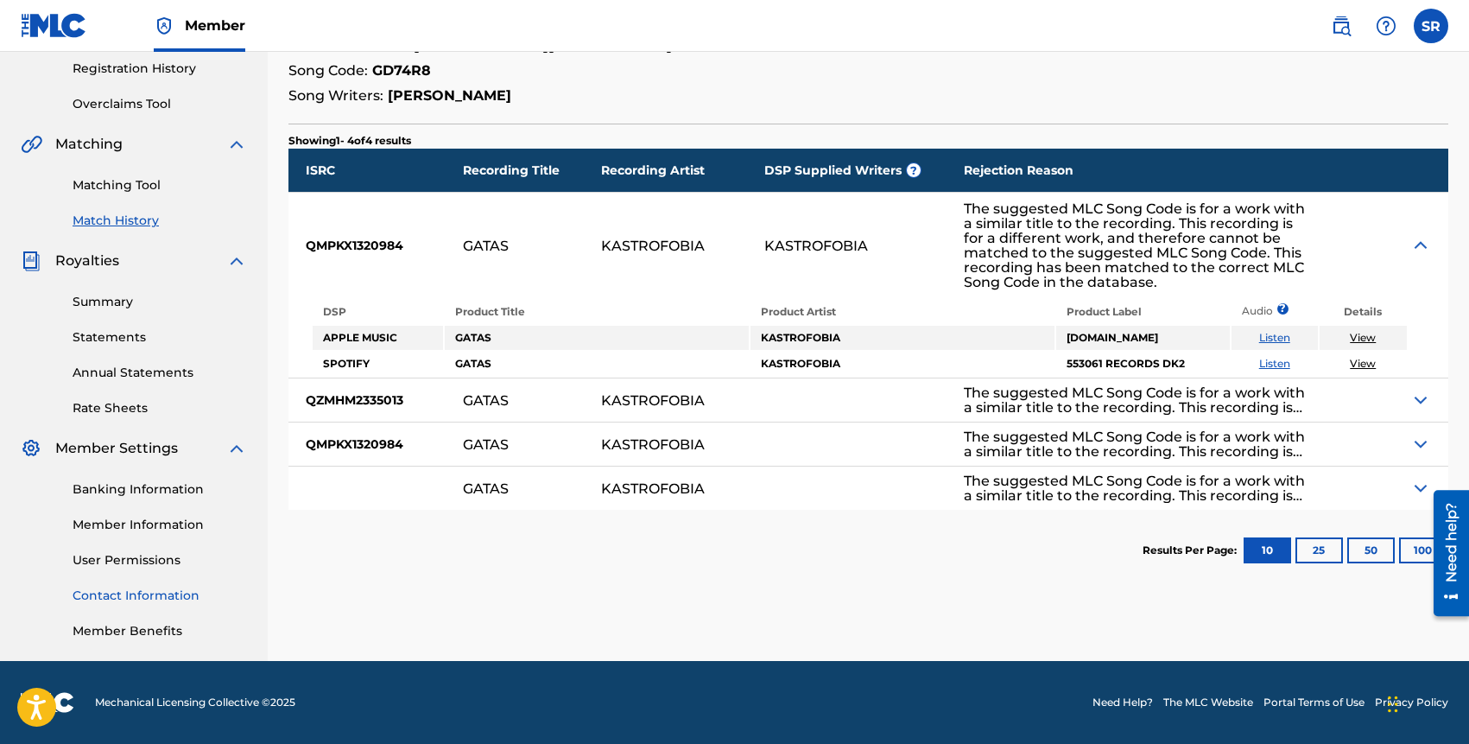
click at [145, 594] on link "Contact Information" at bounding box center [160, 596] width 174 height 18
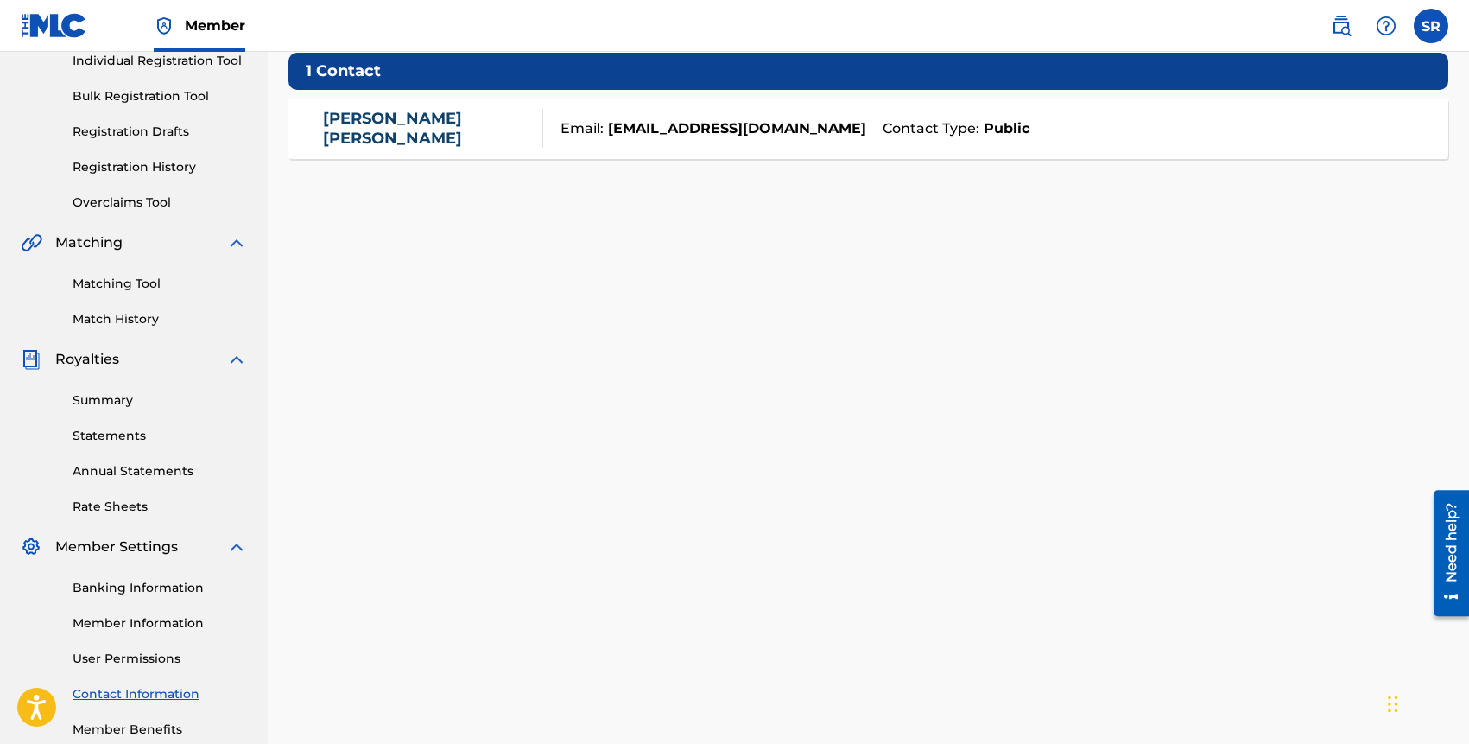
scroll to position [327, 0]
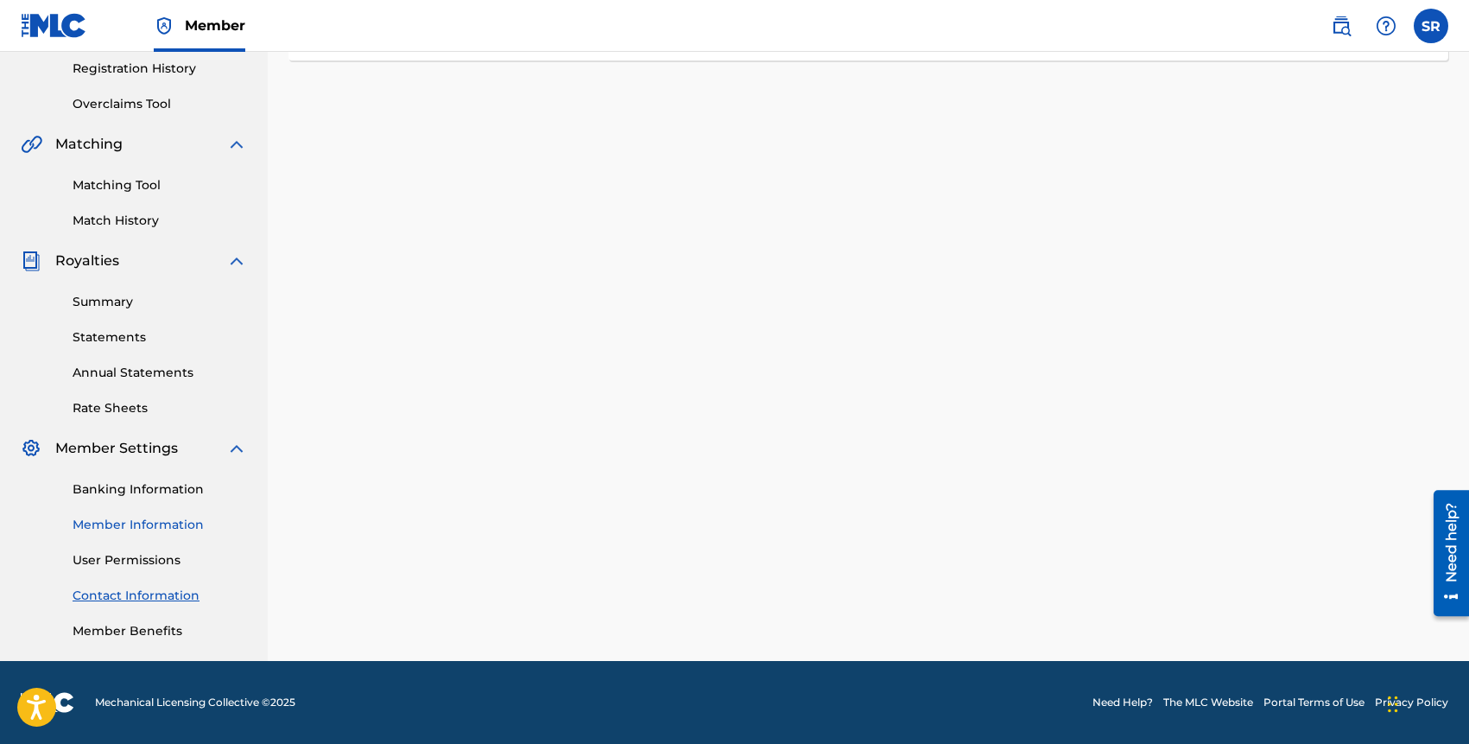
click at [157, 527] on link "Member Information" at bounding box center [160, 525] width 174 height 18
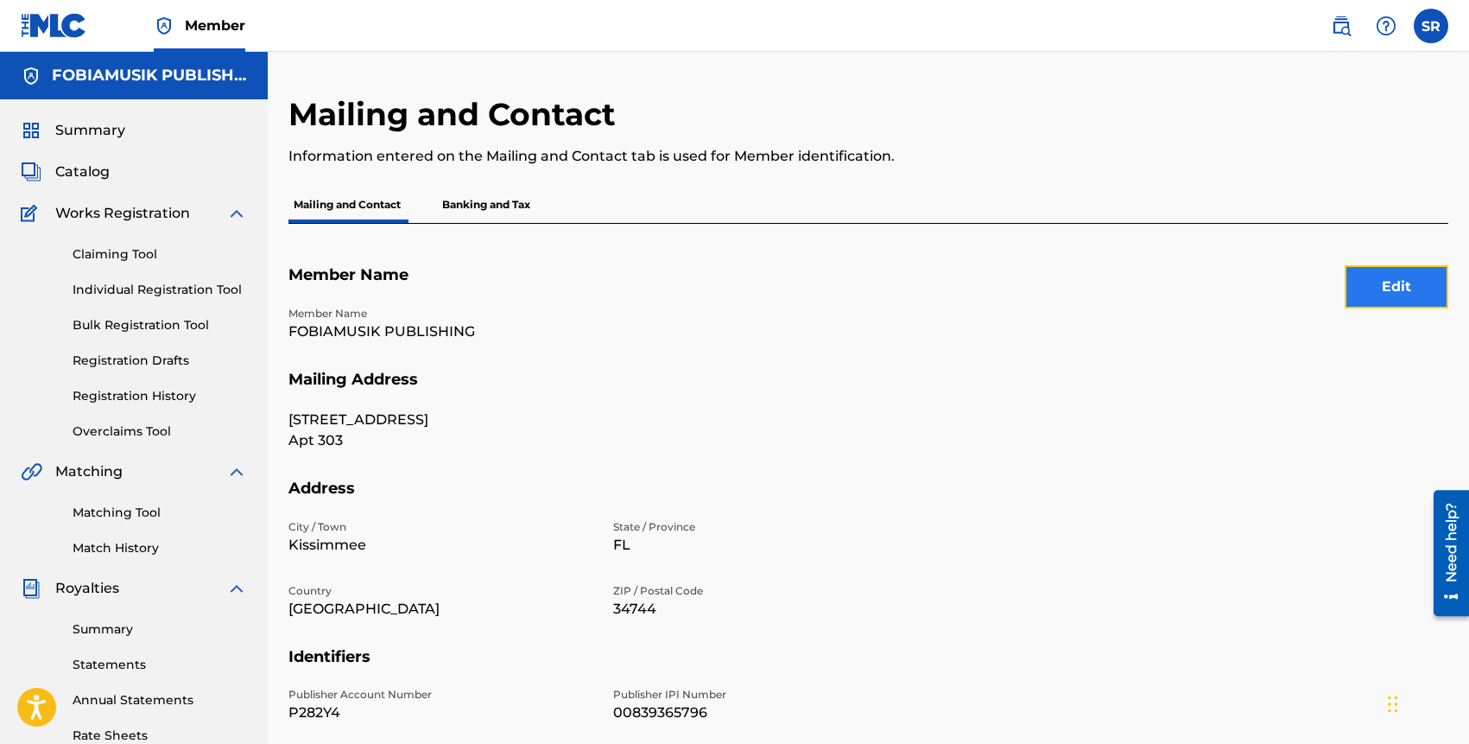
click at [1393, 272] on button "Edit" at bounding box center [1397, 286] width 104 height 43
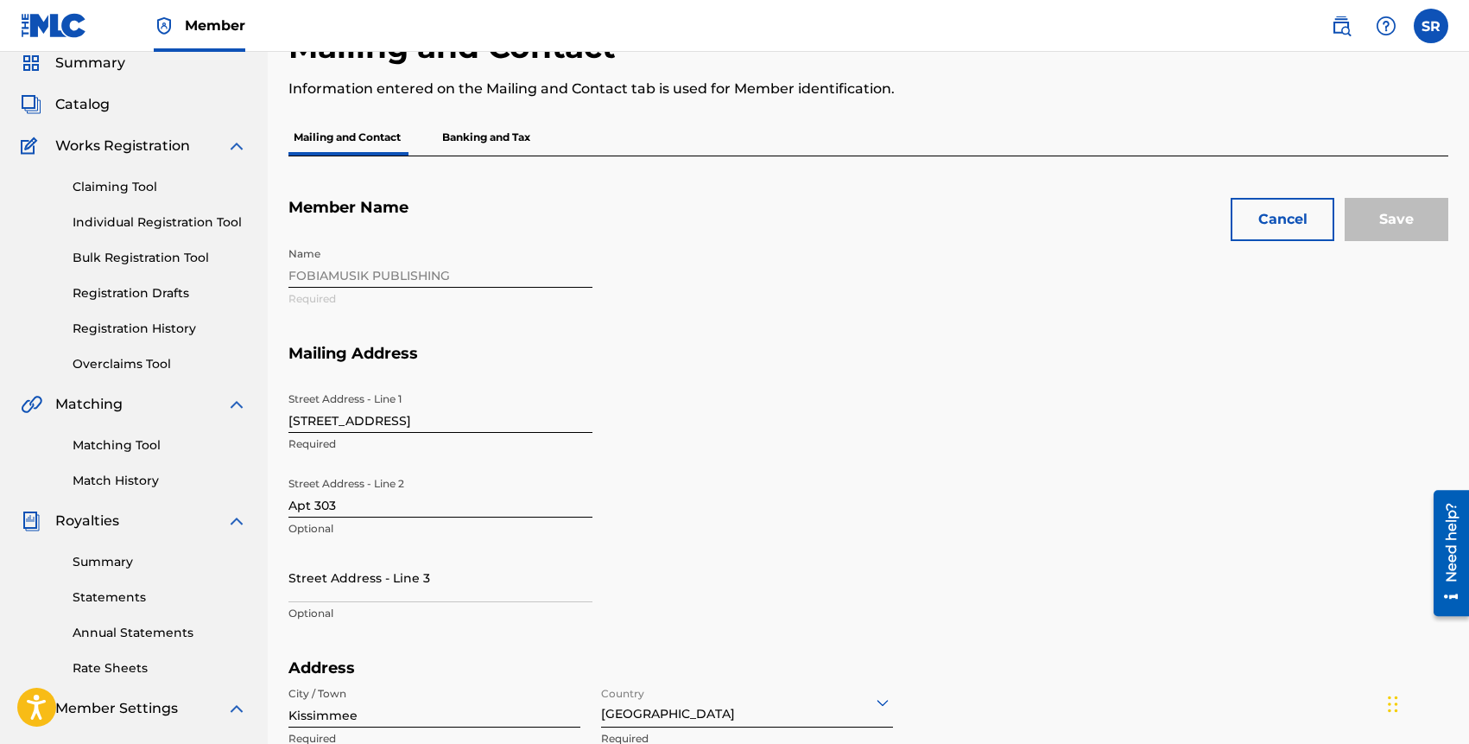
scroll to position [109, 0]
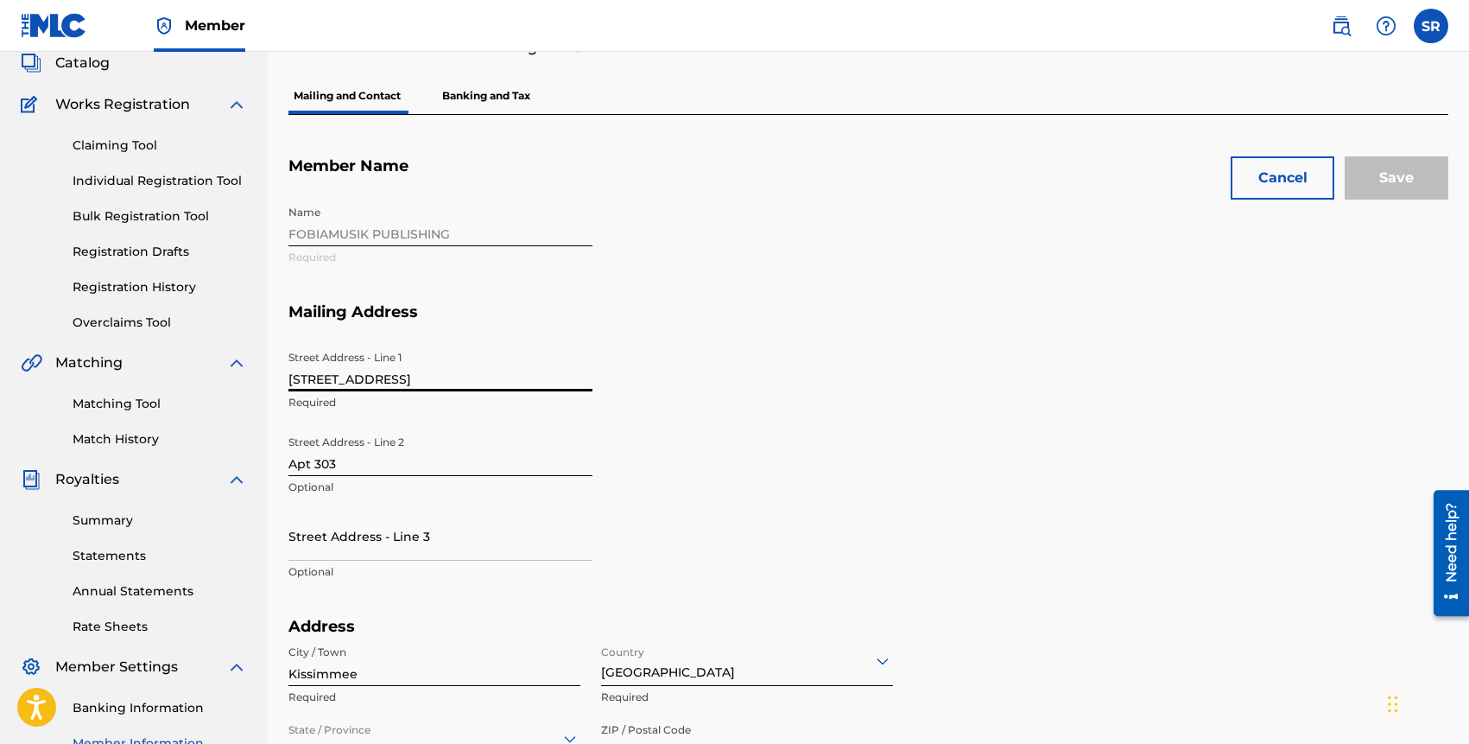
drag, startPoint x: 453, startPoint y: 376, endPoint x: 264, endPoint y: 375, distance: 188.3
click at [264, 375] on main "FOBIAMUSIK PUBLISHING Summary Catalog Works Registration Claiming Tool Individu…" at bounding box center [734, 604] width 1469 height 1323
type input "[STREET_ADDRESS]"
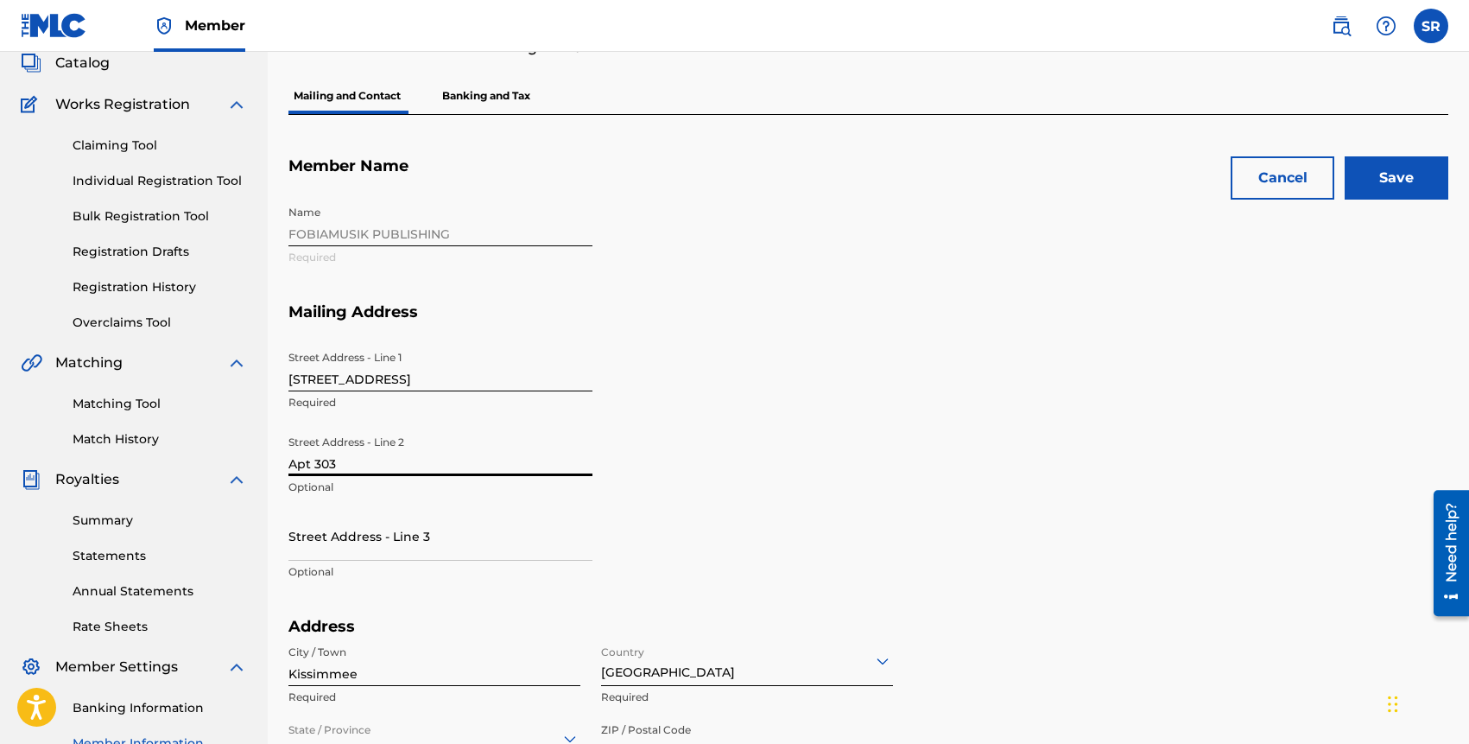
drag, startPoint x: 344, startPoint y: 465, endPoint x: 251, endPoint y: 455, distance: 92.9
click at [249, 459] on main "FOBIAMUSIK PUBLISHING Summary Catalog Works Registration Claiming Tool Individu…" at bounding box center [734, 604] width 1469 height 1323
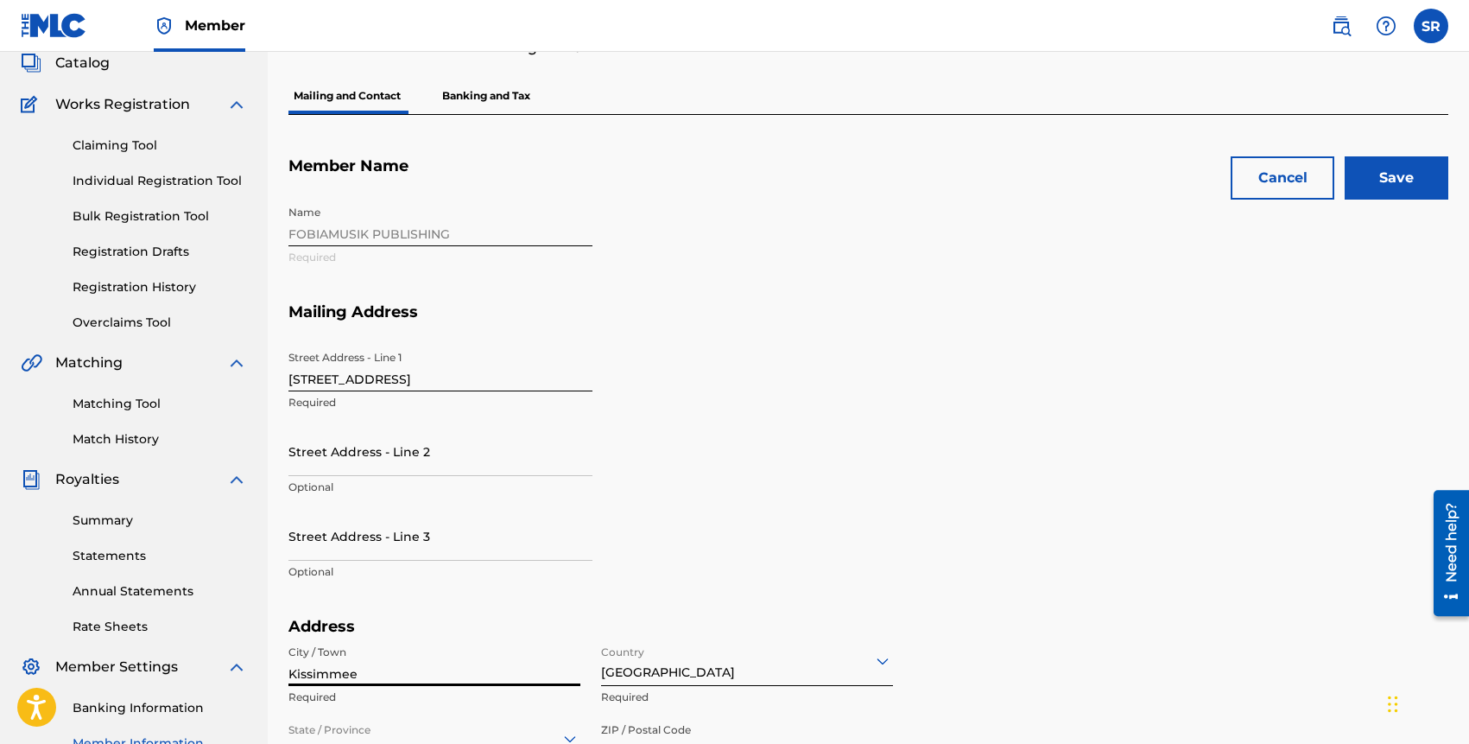
drag, startPoint x: 375, startPoint y: 678, endPoint x: 275, endPoint y: 675, distance: 100.3
click at [275, 675] on div "Mailing and Contact Information entered on the Mailing and Contact tab is used …" at bounding box center [869, 626] width 1202 height 1280
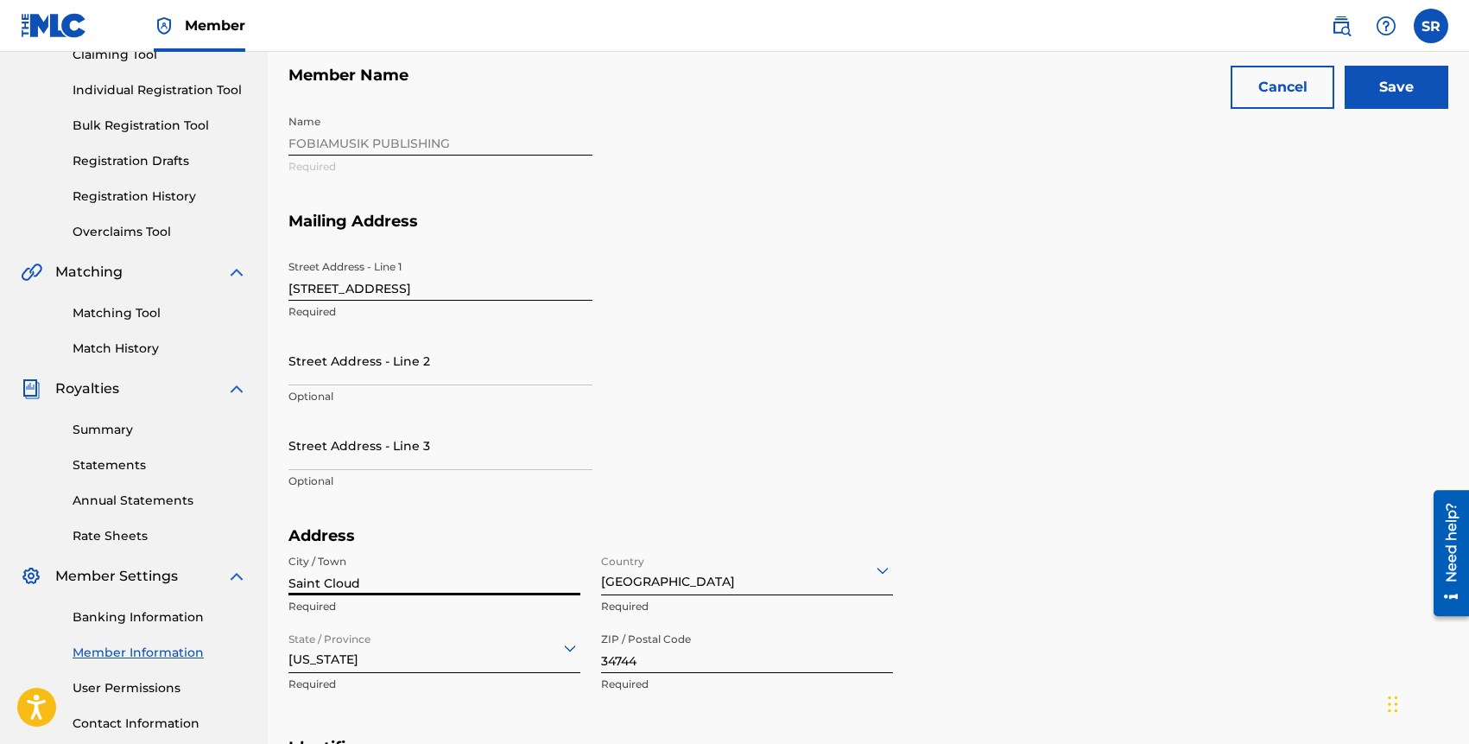
scroll to position [212, 0]
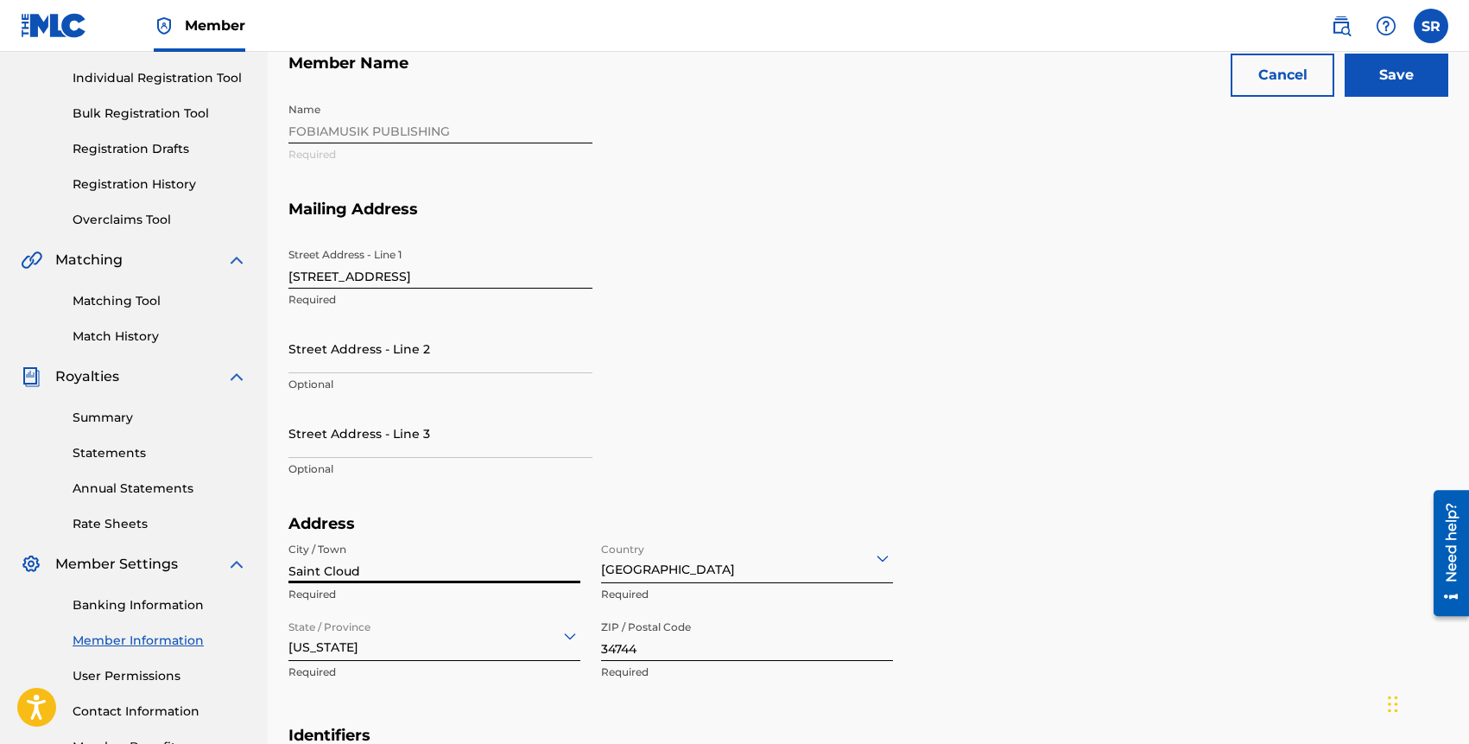
type input "Saint Cloud"
click at [650, 642] on input "34744" at bounding box center [747, 636] width 292 height 49
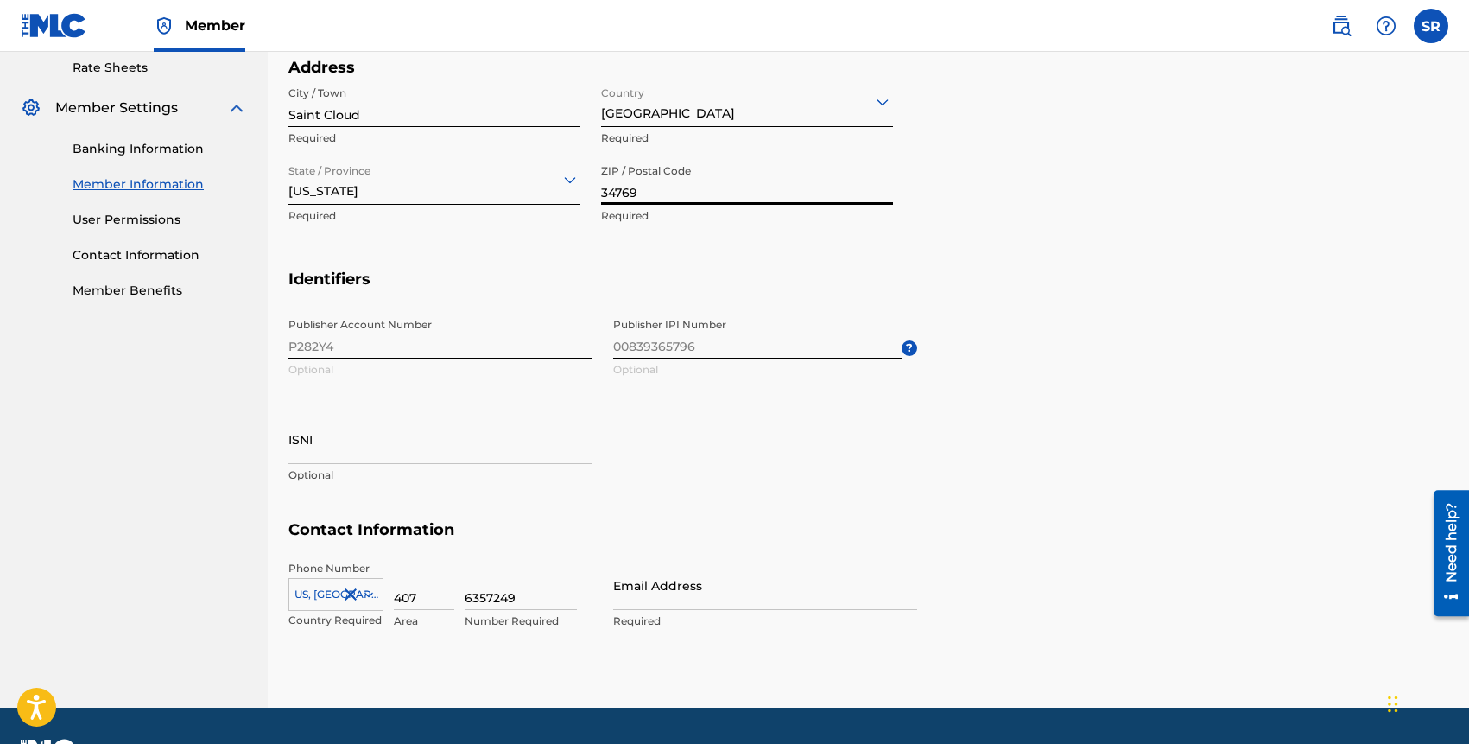
scroll to position [714, 0]
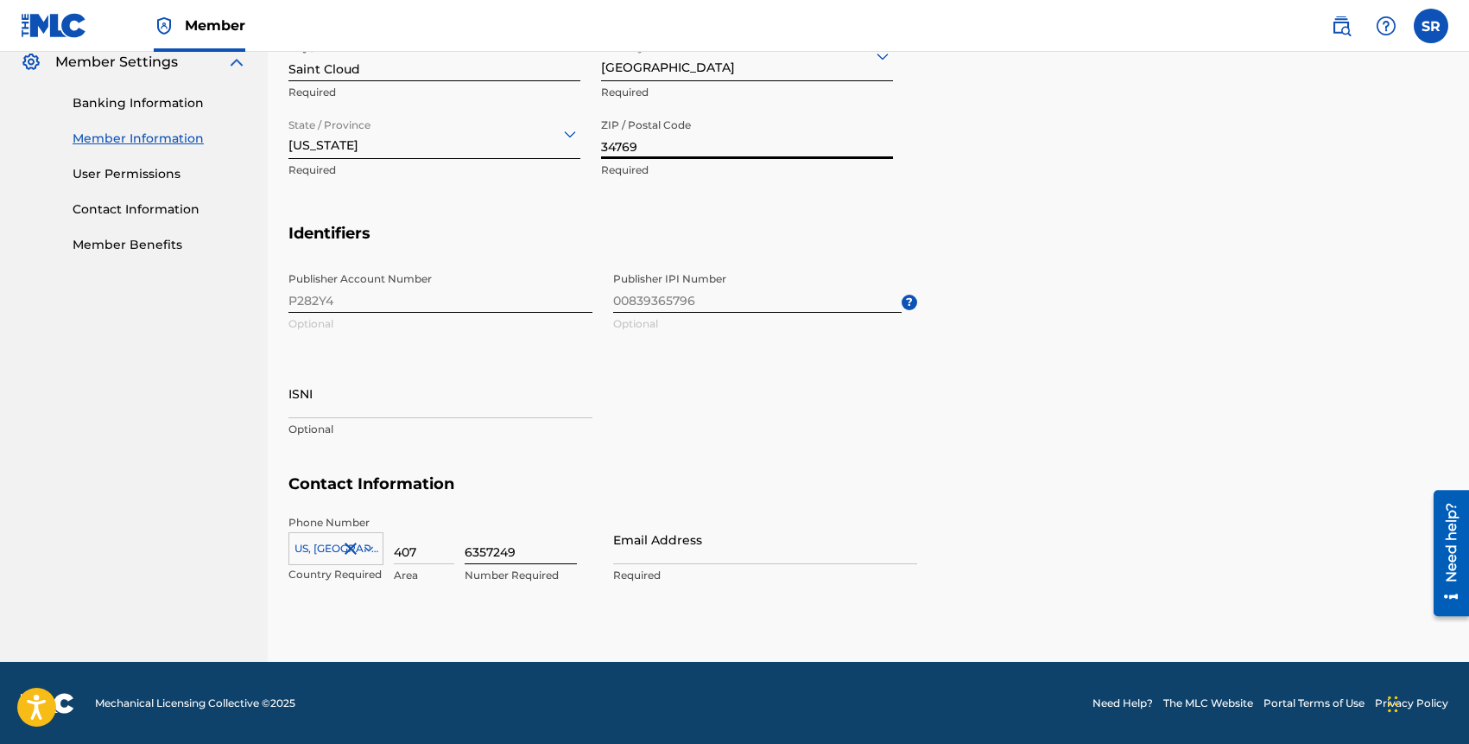
type input "34769"
drag, startPoint x: 521, startPoint y: 552, endPoint x: 389, endPoint y: 553, distance: 132.2
click at [390, 552] on div "[GEOGRAPHIC_DATA], [GEOGRAPHIC_DATA] +1 Country Required 407 Area 6357249 Numbe…" at bounding box center [441, 554] width 304 height 78
drag, startPoint x: 389, startPoint y: 553, endPoint x: 434, endPoint y: 549, distance: 45.1
click at [434, 549] on div "[GEOGRAPHIC_DATA], [GEOGRAPHIC_DATA] +1 Country Required 407 Area 6357249 Numbe…" at bounding box center [441, 554] width 304 height 78
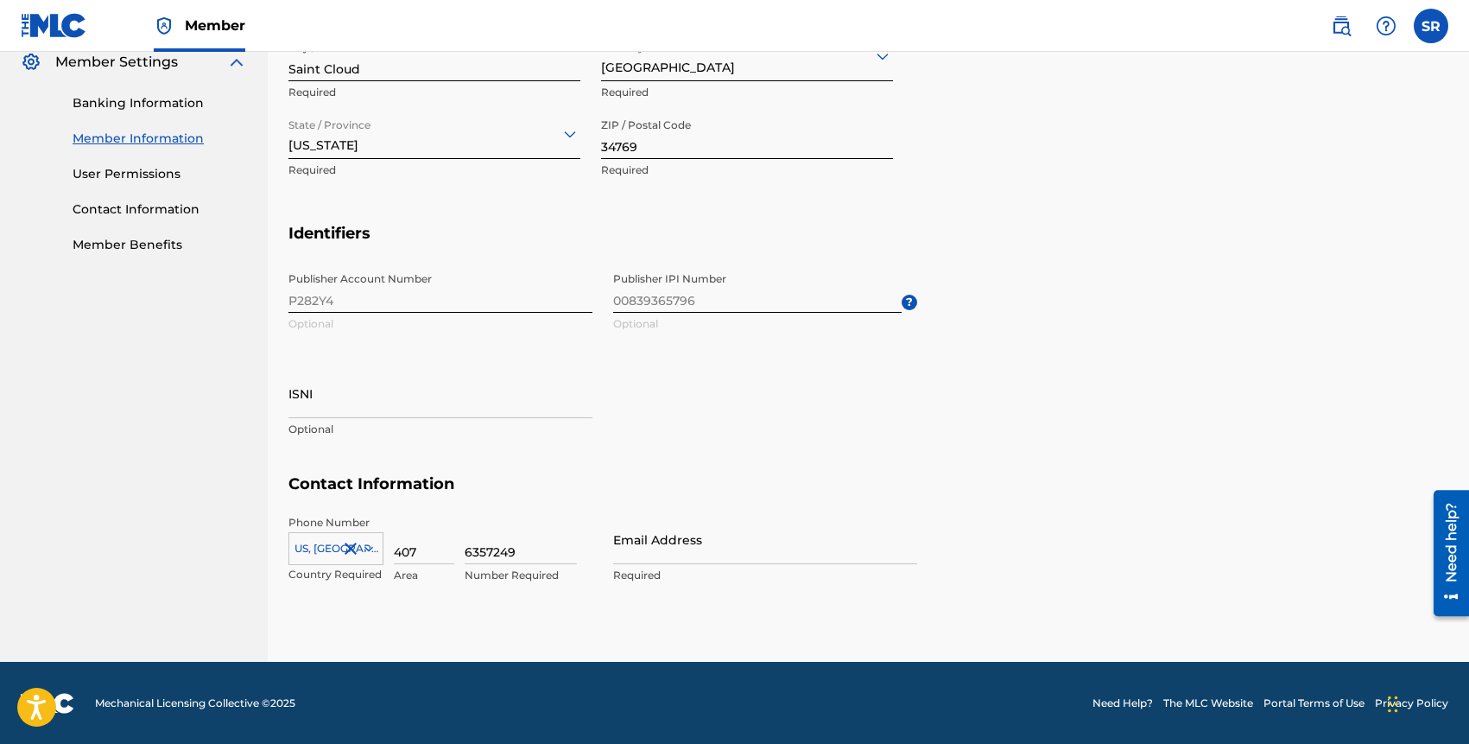
drag, startPoint x: 419, startPoint y: 551, endPoint x: 380, endPoint y: 553, distance: 38.9
click at [380, 553] on div "[GEOGRAPHIC_DATA], [GEOGRAPHIC_DATA] +1 Country Required 407 Area 6357249 Numbe…" at bounding box center [441, 554] width 304 height 78
type input "4"
type input "689"
drag, startPoint x: 530, startPoint y: 549, endPoint x: 454, endPoint y: 547, distance: 75.2
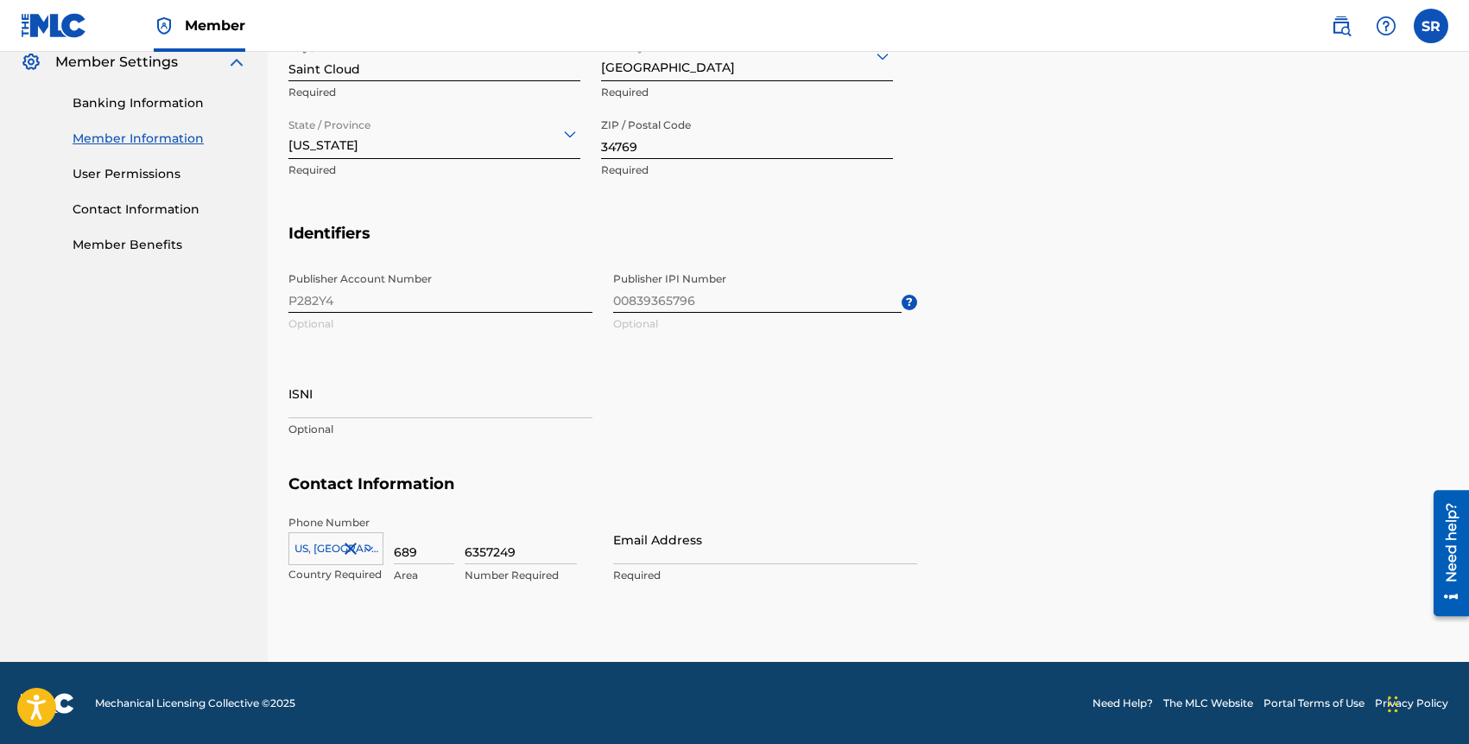
click at [454, 547] on div "[GEOGRAPHIC_DATA], [GEOGRAPHIC_DATA] +1 Country Required 689 Area 6357249 Numbe…" at bounding box center [441, 554] width 304 height 78
type input "3334991"
click at [646, 542] on input "Email Address" at bounding box center [765, 539] width 304 height 49
type input "[EMAIL_ADDRESS][DOMAIN_NAME]"
type input "[PERSON_NAME]"
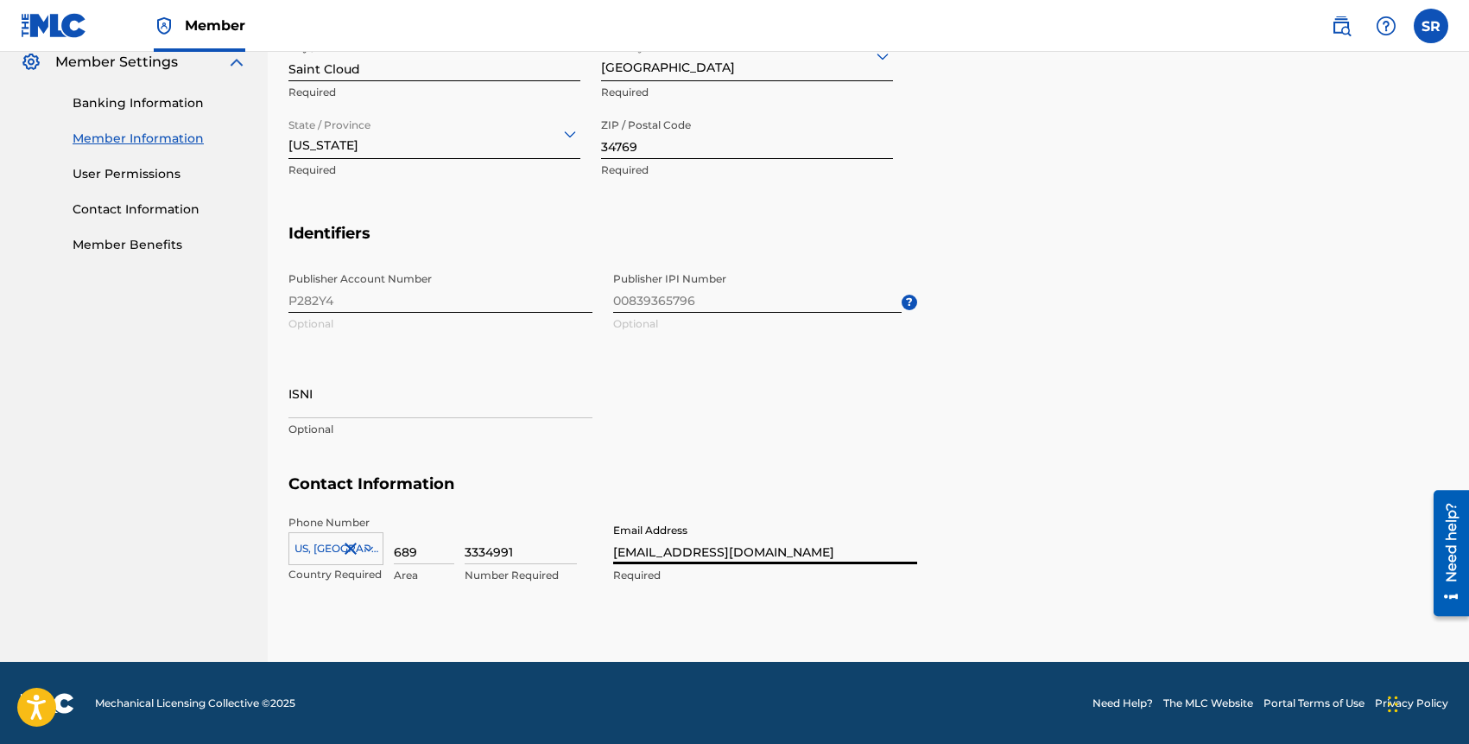
type input "[GEOGRAPHIC_DATA]"
type input "FL"
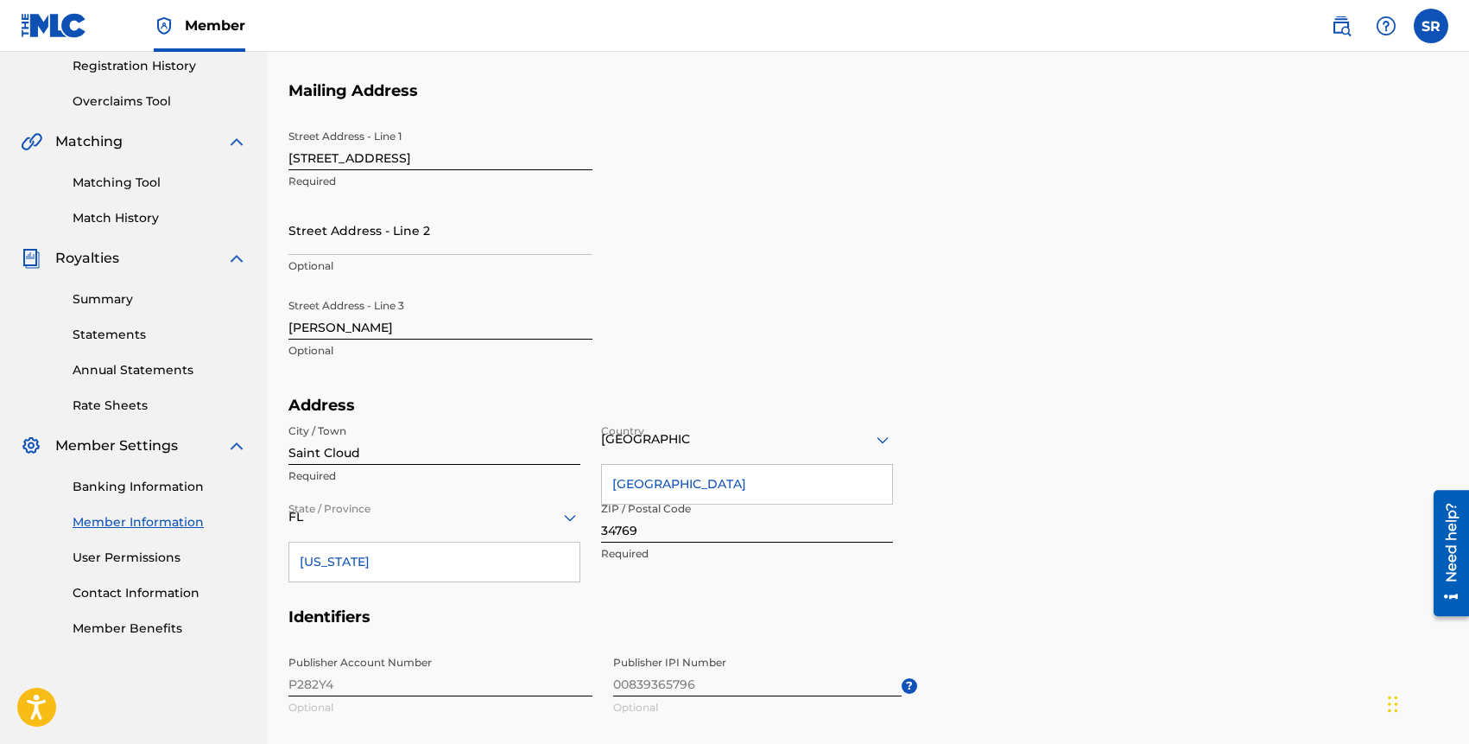
scroll to position [323, 0]
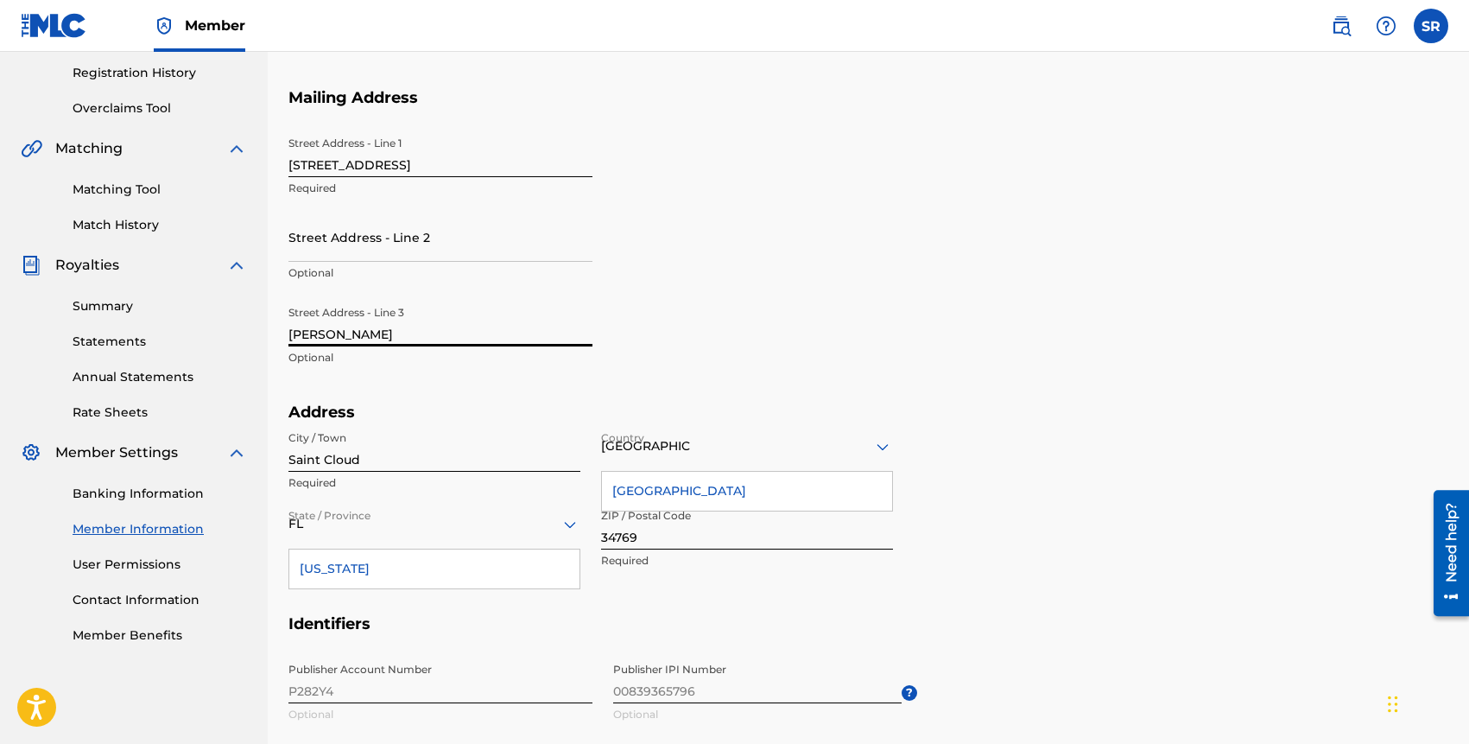
drag, startPoint x: 413, startPoint y: 331, endPoint x: 235, endPoint y: 325, distance: 178.1
click at [235, 325] on main "FOBIAMUSIK PUBLISHING Summary Catalog Works Registration Claiming Tool Individu…" at bounding box center [734, 390] width 1469 height 1323
click at [1085, 190] on section "Mailing Address Street Address - Line 1 [GEOGRAPHIC_DATA] Address - Line 2 Opti…" at bounding box center [869, 245] width 1160 height 315
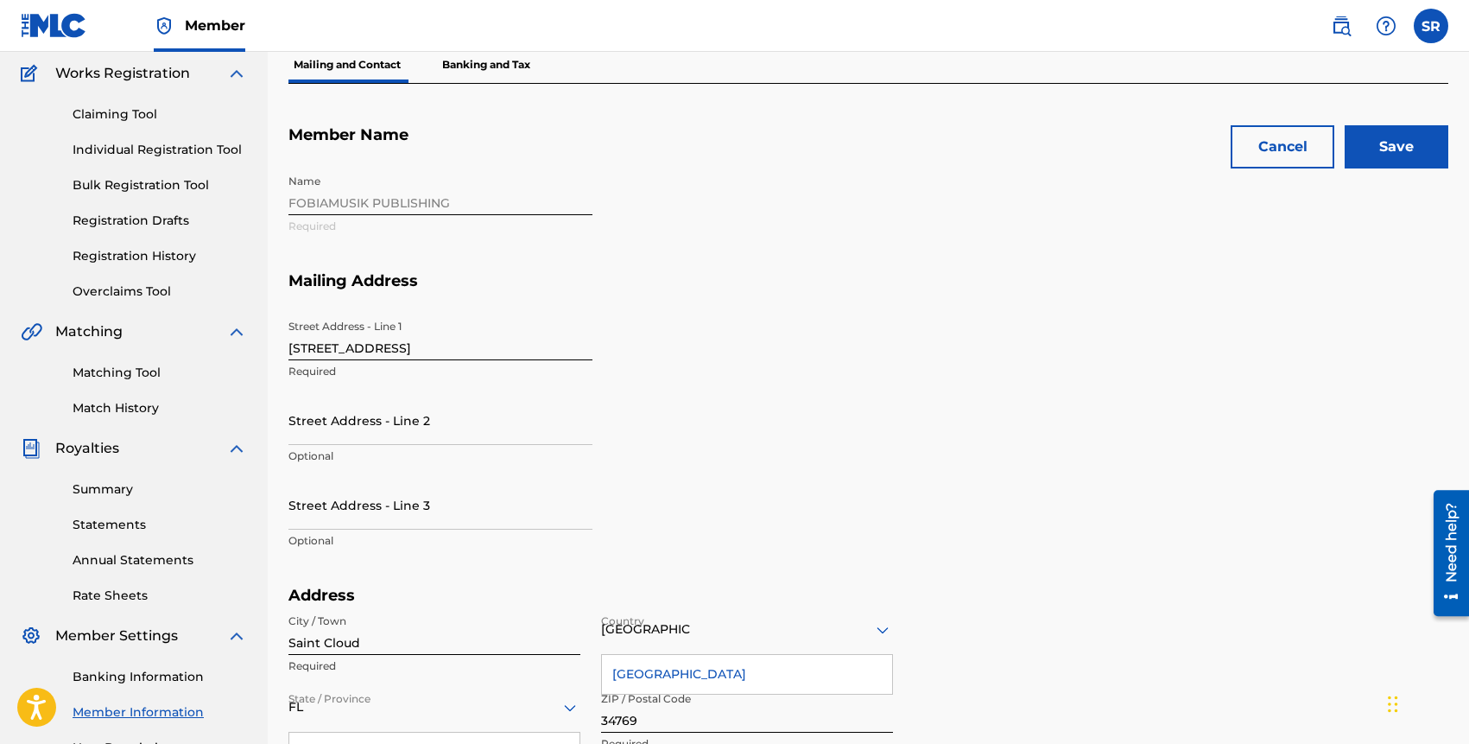
scroll to position [0, 0]
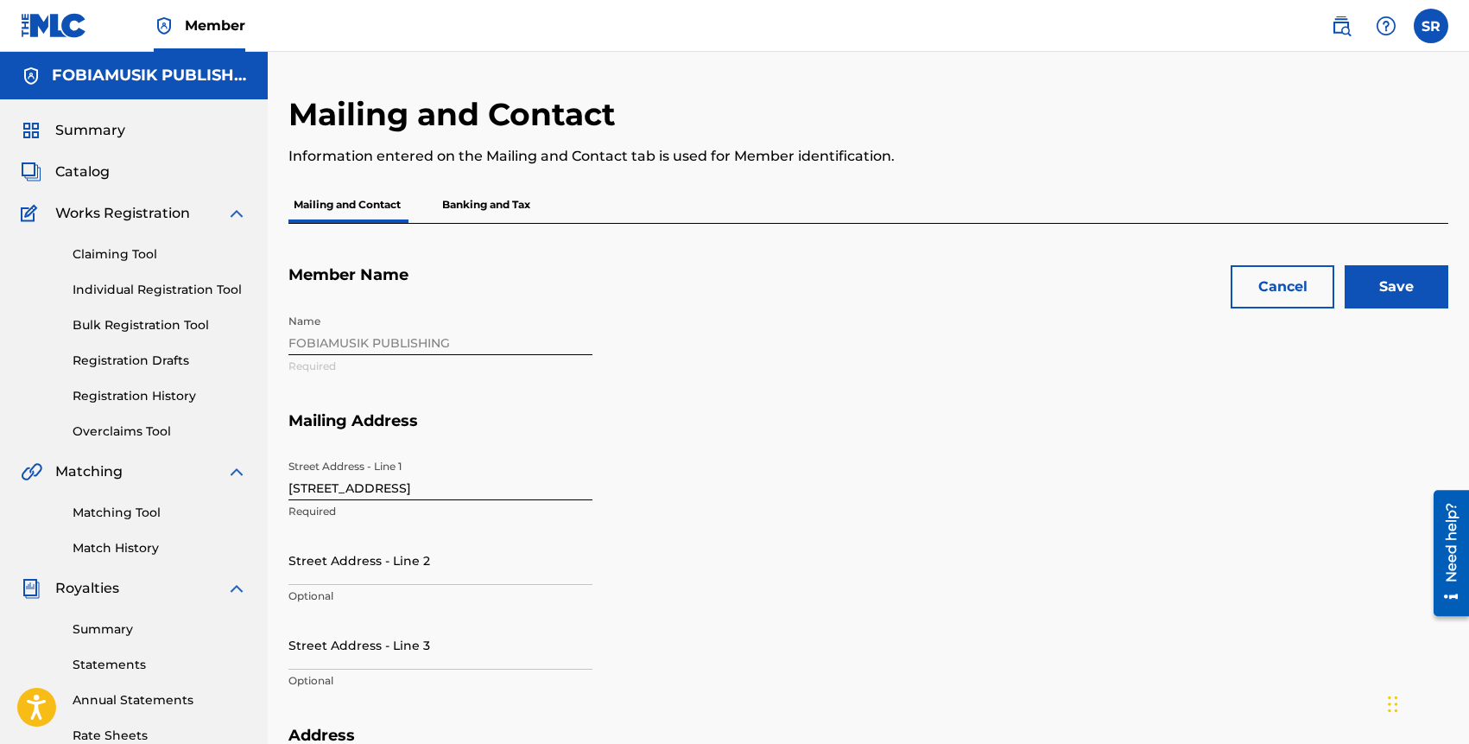
click at [462, 341] on div "Name FOBIAMUSIK PUBLISHING Required" at bounding box center [603, 358] width 629 height 105
click at [436, 340] on div "Name FOBIAMUSIK PUBLISHING Required" at bounding box center [603, 358] width 629 height 105
click at [289, 357] on div "Name FOBIAMUSIK PUBLISHING Required" at bounding box center [603, 358] width 629 height 105
click at [300, 332] on div "Name FOBIAMUSIK PUBLISHING Required" at bounding box center [603, 358] width 629 height 105
click at [300, 335] on div "Name FOBIAMUSIK PUBLISHING Required" at bounding box center [603, 358] width 629 height 105
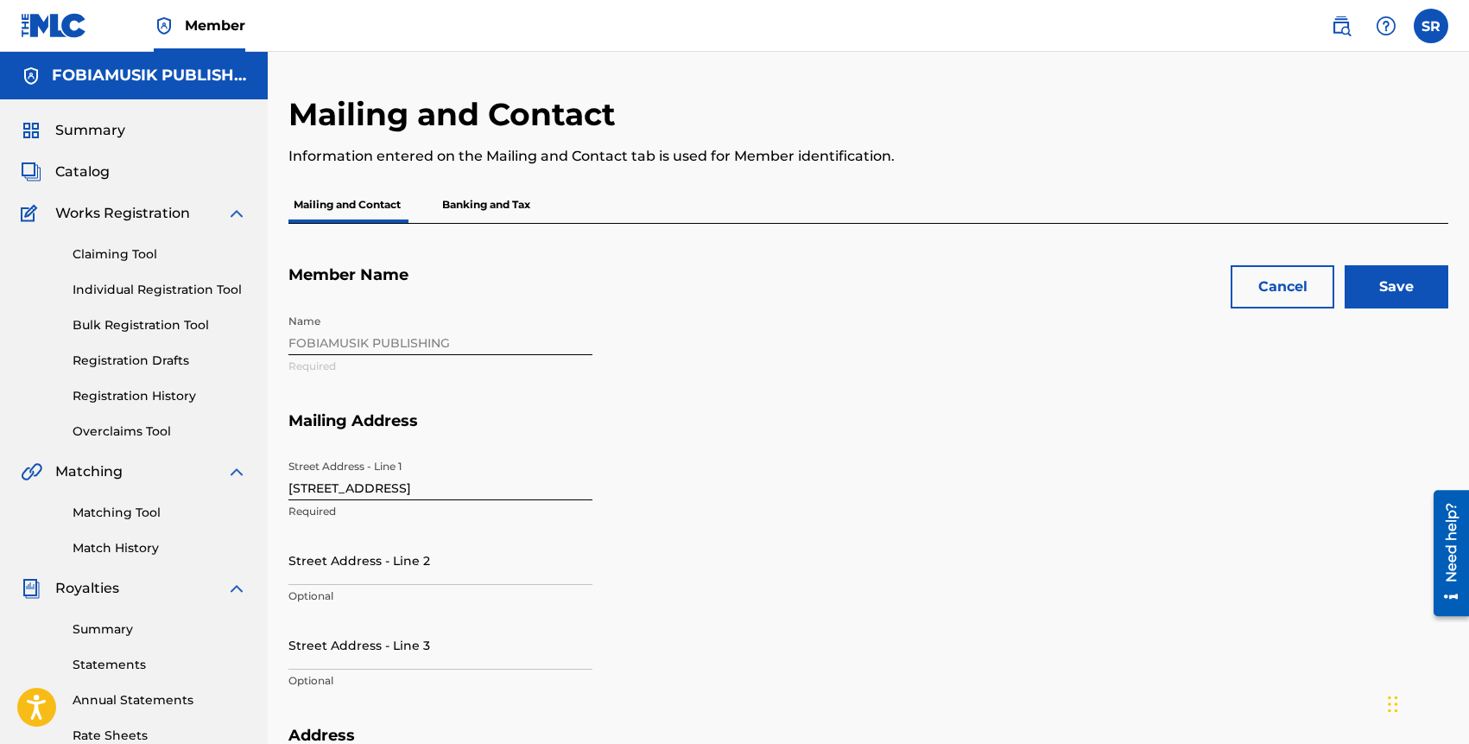
click at [300, 335] on div "Name FOBIAMUSIK PUBLISHING Required" at bounding box center [603, 358] width 629 height 105
click at [300, 334] on div "Name FOBIAMUSIK PUBLISHING Required" at bounding box center [603, 358] width 629 height 105
click at [422, 334] on div "Name FOBIAMUSIK PUBLISHING Required" at bounding box center [603, 358] width 629 height 105
click at [434, 334] on div "Name FOBIAMUSIK PUBLISHING Required" at bounding box center [603, 358] width 629 height 105
click at [502, 331] on div "Name FOBIAMUSIK PUBLISHING Required" at bounding box center [603, 358] width 629 height 105
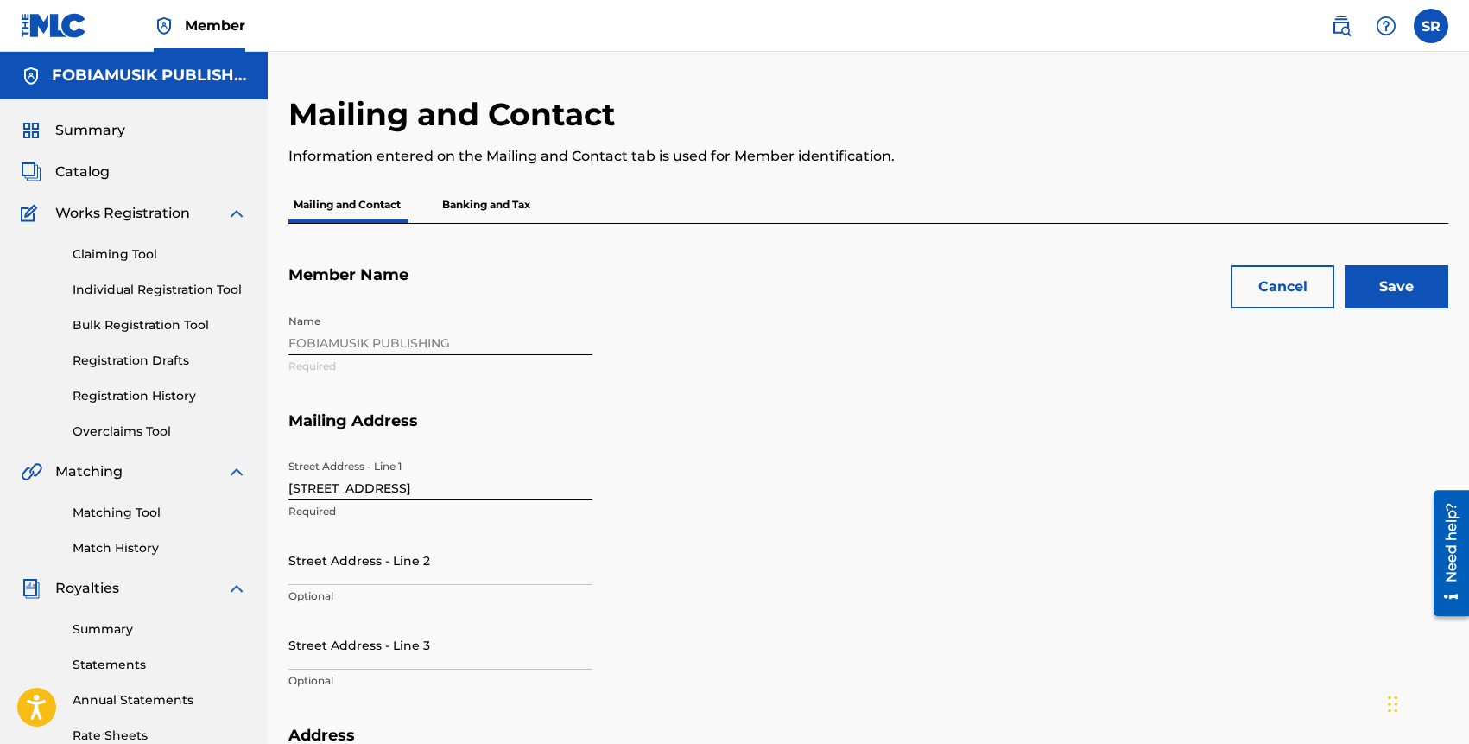
click at [500, 331] on div "Name FOBIAMUSIK PUBLISHING Required" at bounding box center [603, 358] width 629 height 105
click at [467, 335] on div "Name FOBIAMUSIK PUBLISHING Required" at bounding box center [603, 358] width 629 height 105
click at [434, 351] on div "Name FOBIAMUSIK PUBLISHING Required" at bounding box center [603, 358] width 629 height 105
click at [428, 343] on div "Name FOBIAMUSIK PUBLISHING Required" at bounding box center [603, 358] width 629 height 105
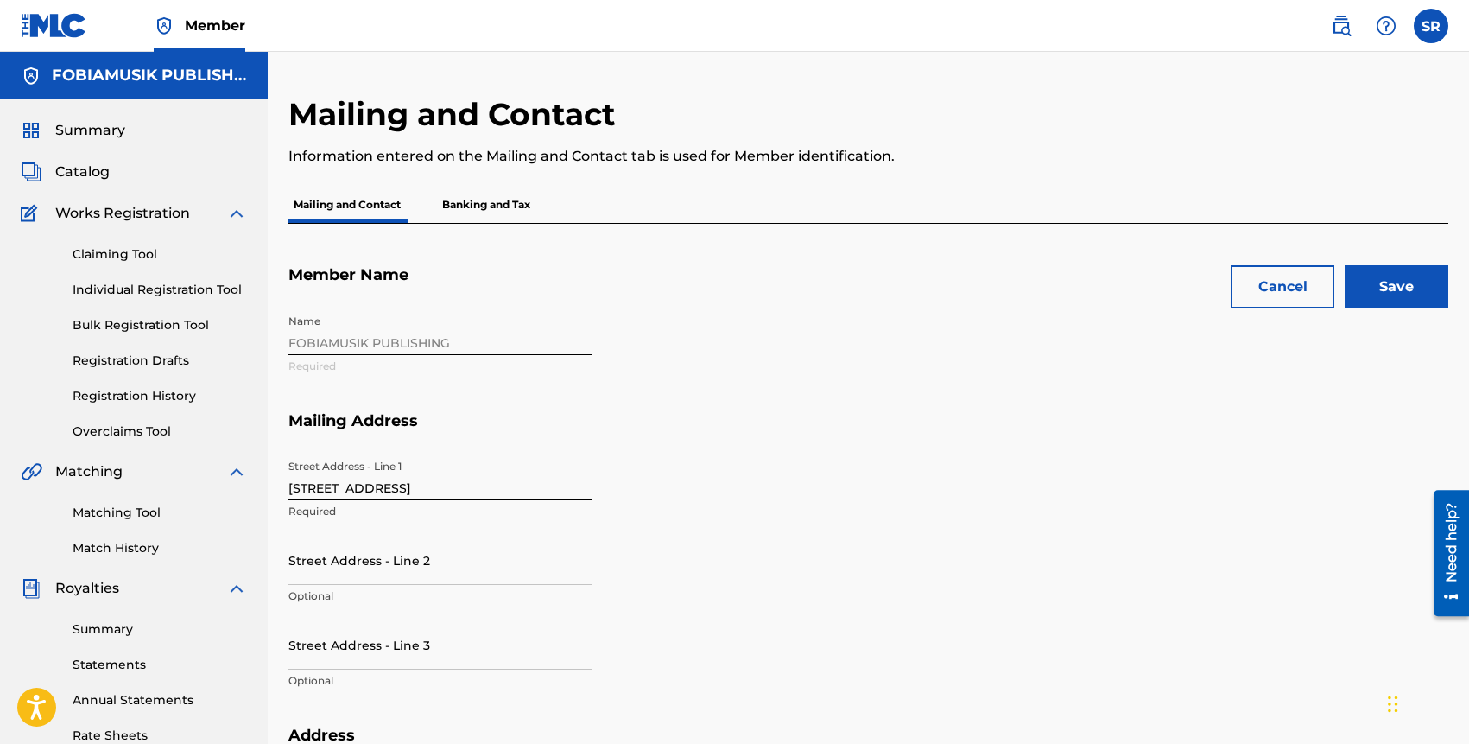
click at [294, 344] on div "Name FOBIAMUSIK PUBLISHING Required" at bounding box center [603, 358] width 629 height 105
click at [138, 207] on span "Works Registration" at bounding box center [122, 213] width 135 height 21
click at [497, 200] on p "Banking and Tax" at bounding box center [486, 205] width 98 height 36
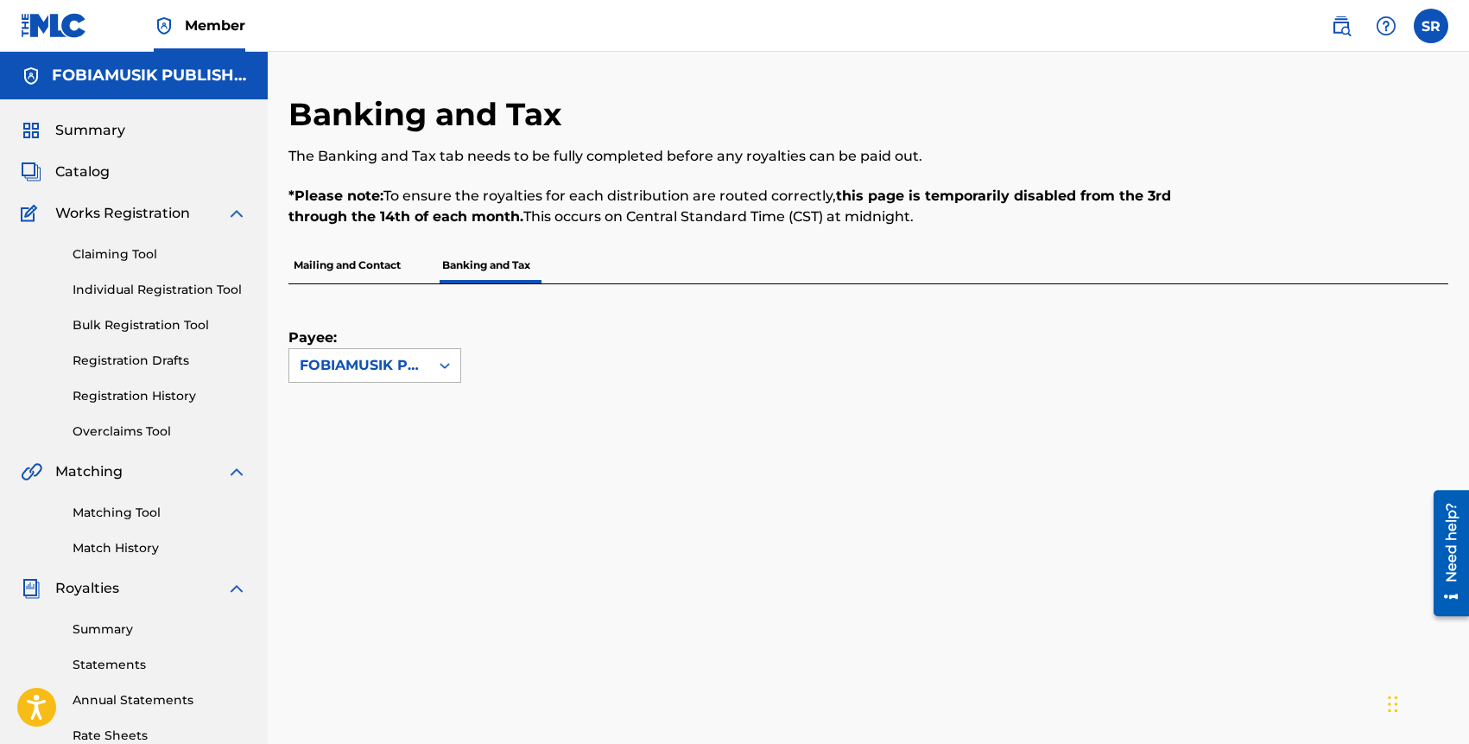
click at [441, 365] on icon at bounding box center [445, 366] width 10 height 6
click at [387, 412] on div "FOBIAMUSIK PUBLISHING" at bounding box center [374, 415] width 171 height 64
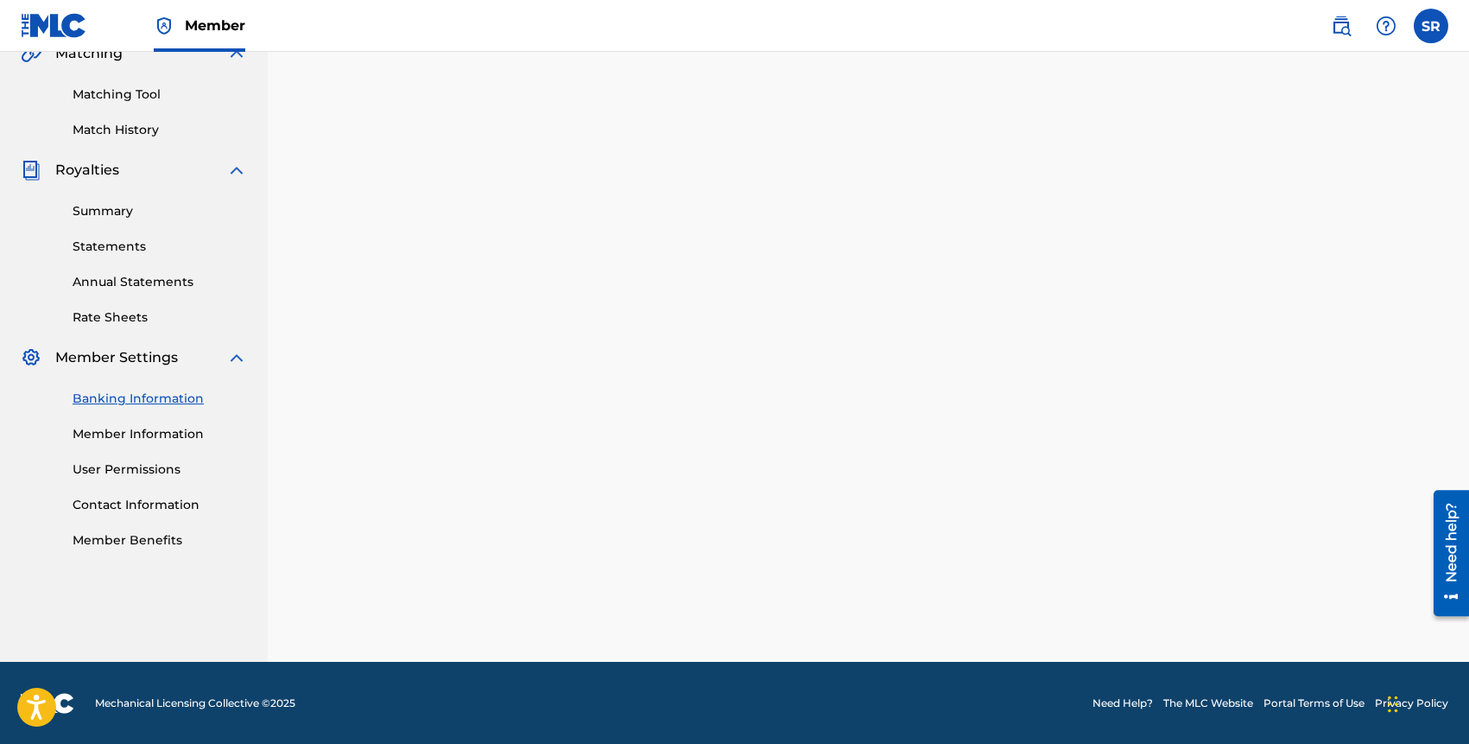
scroll to position [327, 0]
